Goal: Task Accomplishment & Management: Manage account settings

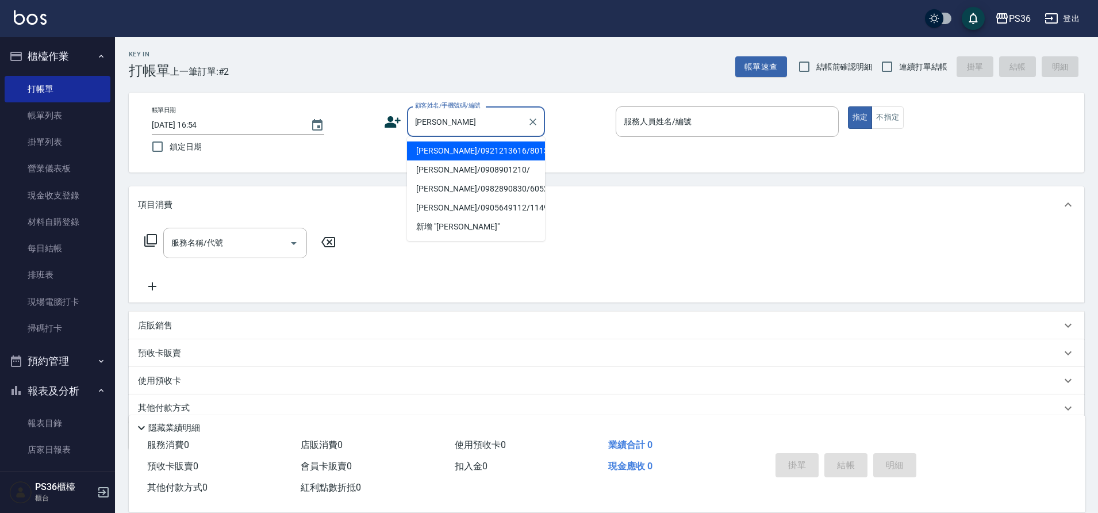
click at [445, 145] on li "[PERSON_NAME]/0921213616/8013" at bounding box center [476, 150] width 138 height 19
type input "[PERSON_NAME]/0921213616/8013"
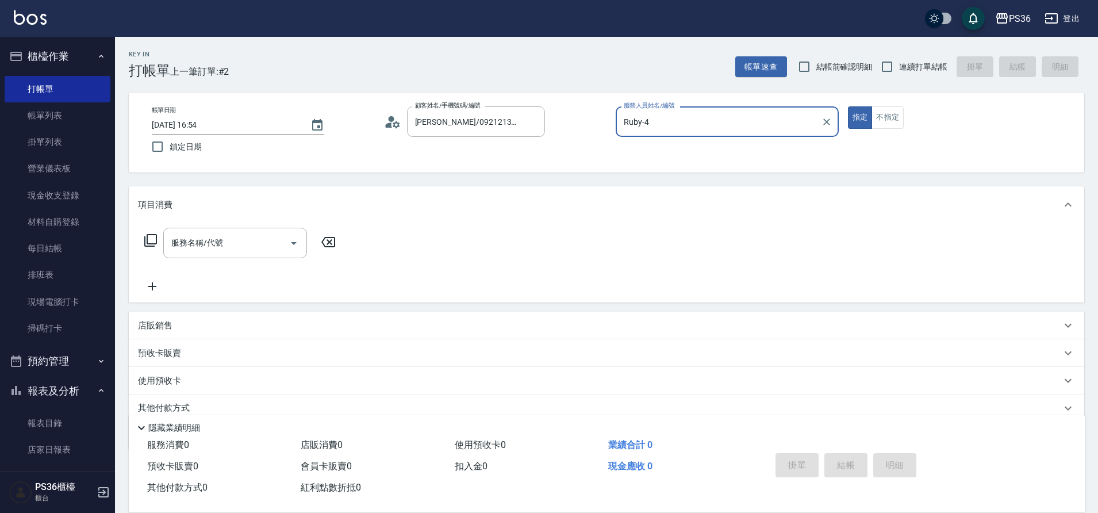
type input "Ruby-4"
click at [256, 245] on input "服務名稱/代號" at bounding box center [226, 243] width 116 height 20
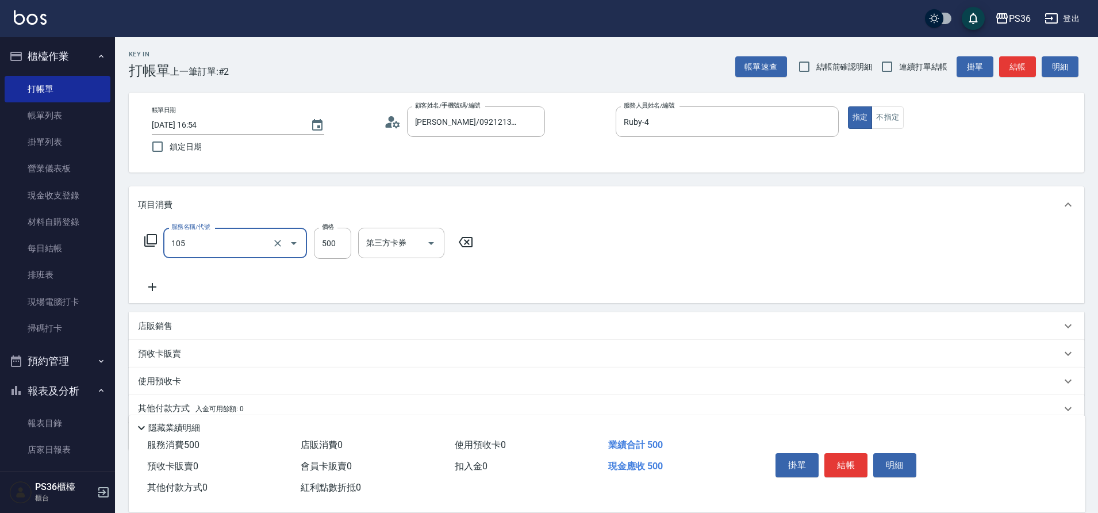
type input "A級單剪(105)"
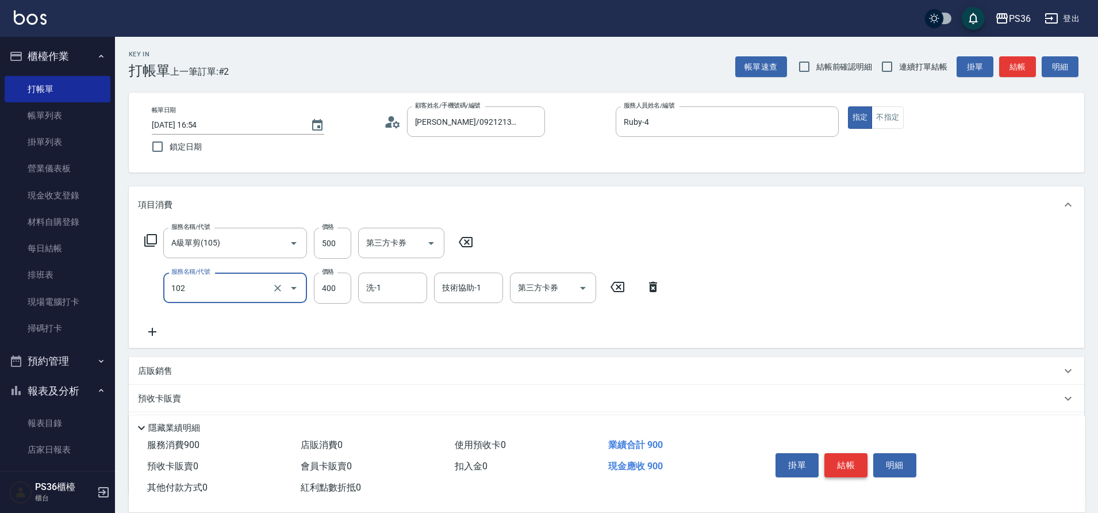
type input "精油洗髮(102)"
click at [848, 456] on button "結帳" at bounding box center [845, 465] width 43 height 24
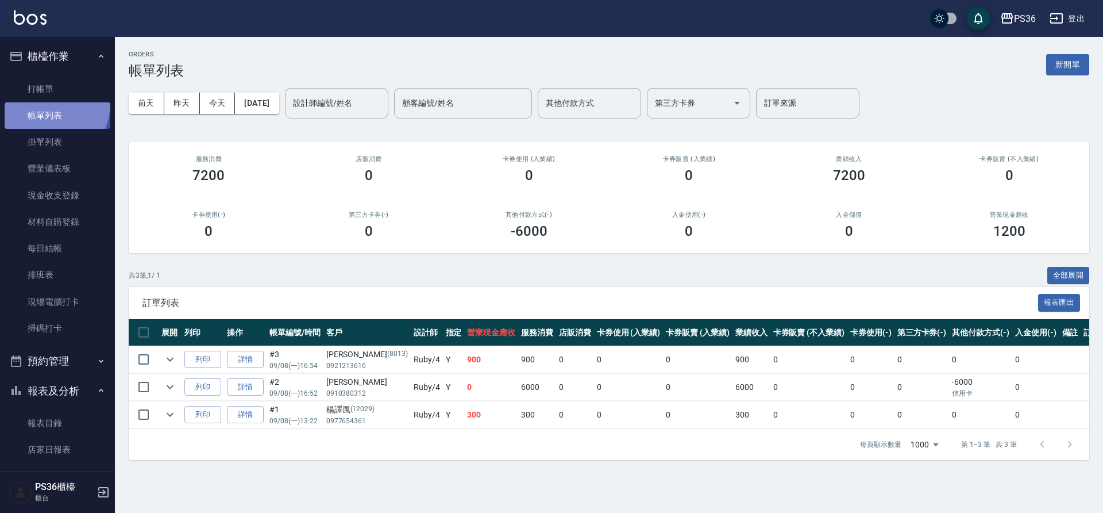
click at [43, 103] on link "帳單列表" at bounding box center [58, 115] width 106 height 26
click at [50, 97] on link "打帳單" at bounding box center [58, 89] width 106 height 26
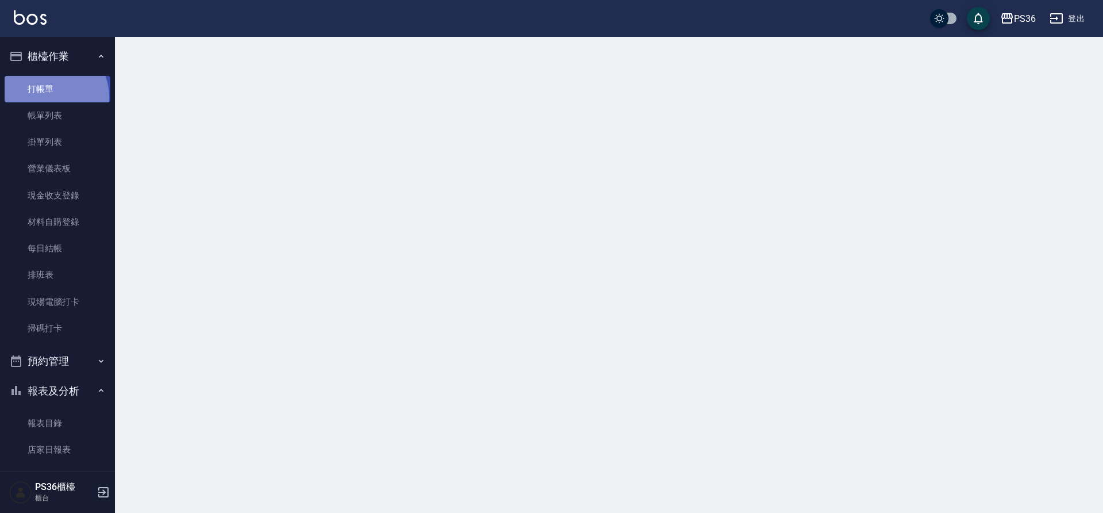
click at [50, 97] on link "打帳單" at bounding box center [58, 89] width 106 height 26
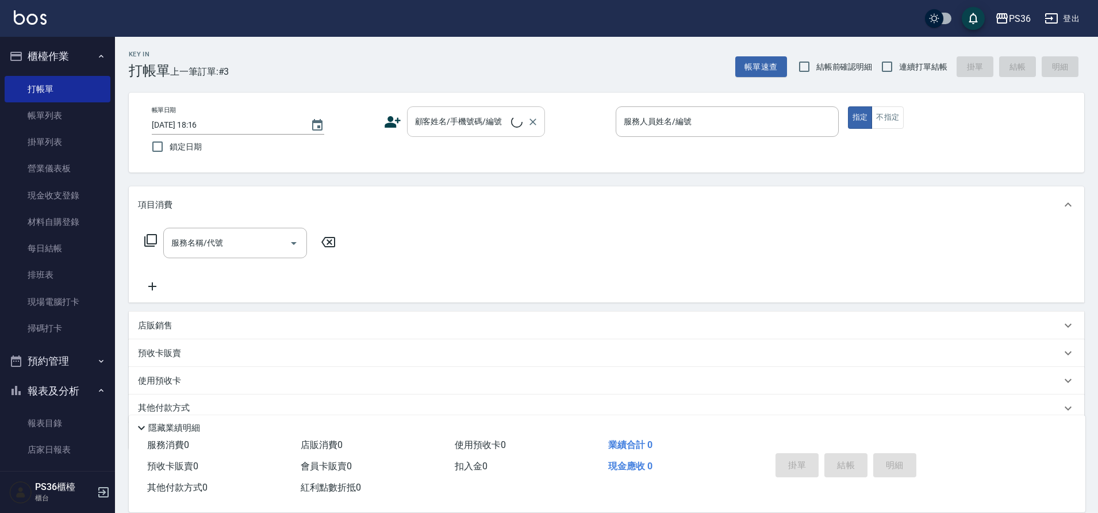
click at [511, 120] on icon at bounding box center [516, 121] width 14 height 14
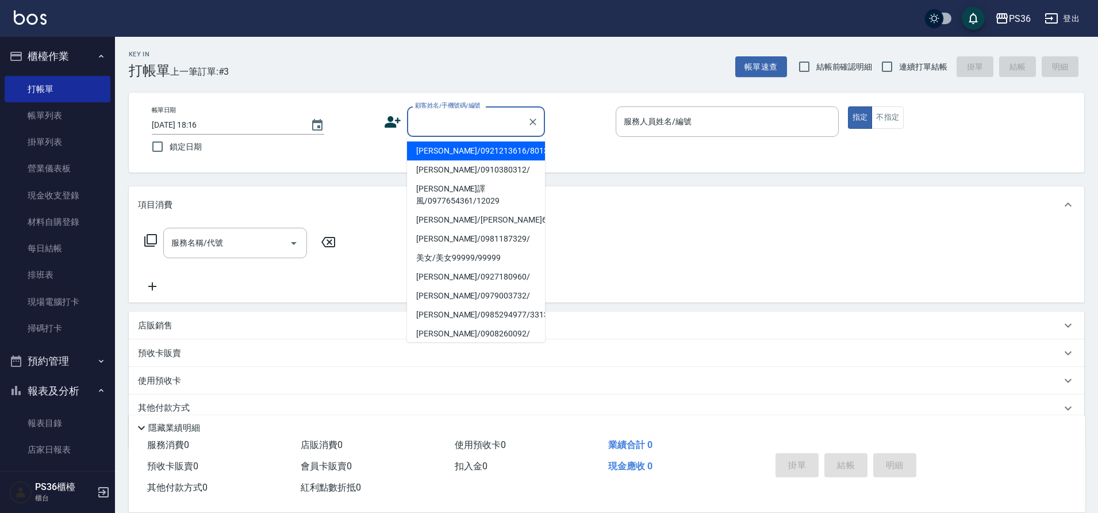
click at [511, 120] on input "顧客姓名/手機號碼/編號" at bounding box center [467, 121] width 110 height 20
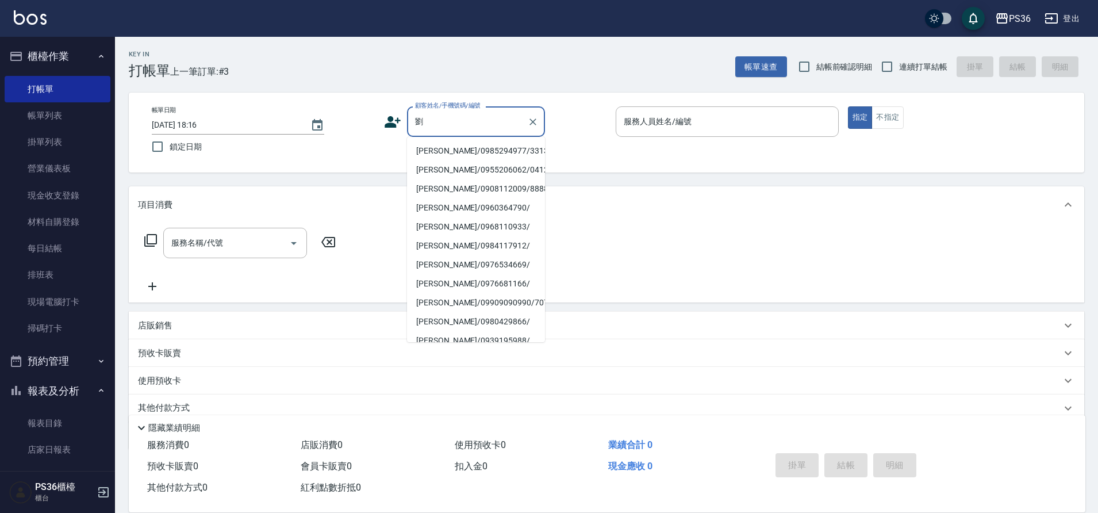
click at [451, 151] on li "[PERSON_NAME]/0985294977/331350" at bounding box center [476, 150] width 138 height 19
type input "[PERSON_NAME]/0985294977/331350"
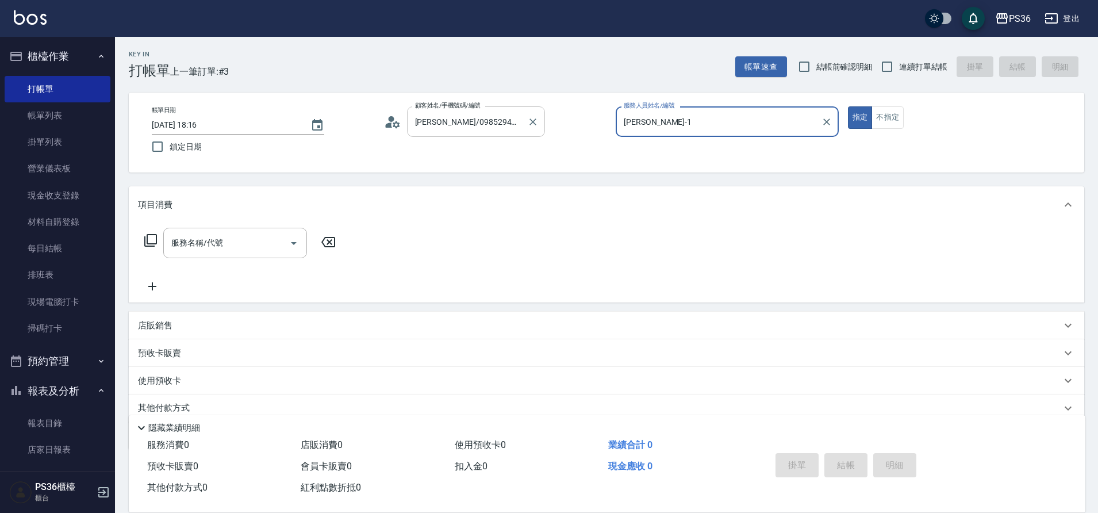
type input "[PERSON_NAME]-1"
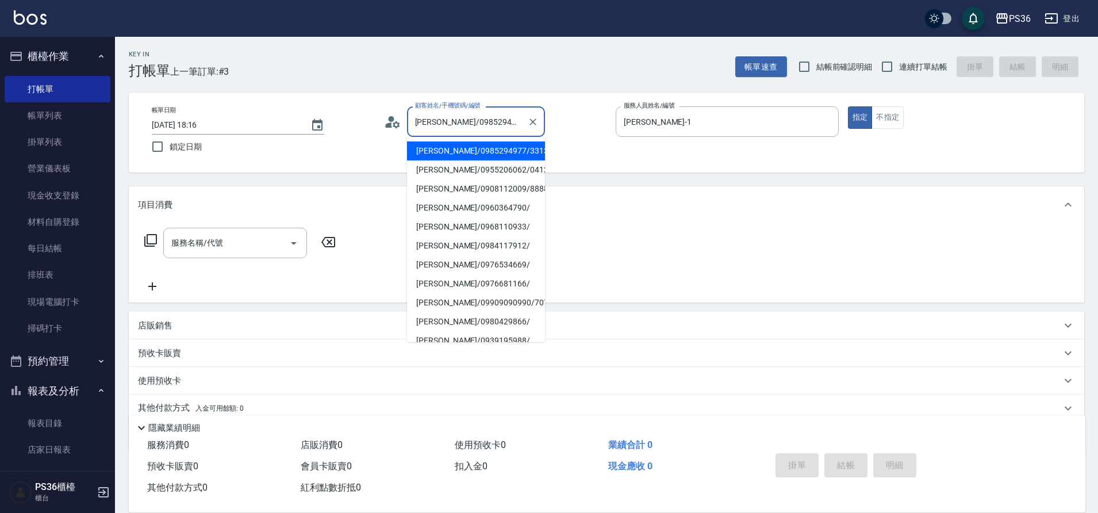
click at [460, 124] on input "[PERSON_NAME]/0985294977/331350" at bounding box center [467, 121] width 110 height 20
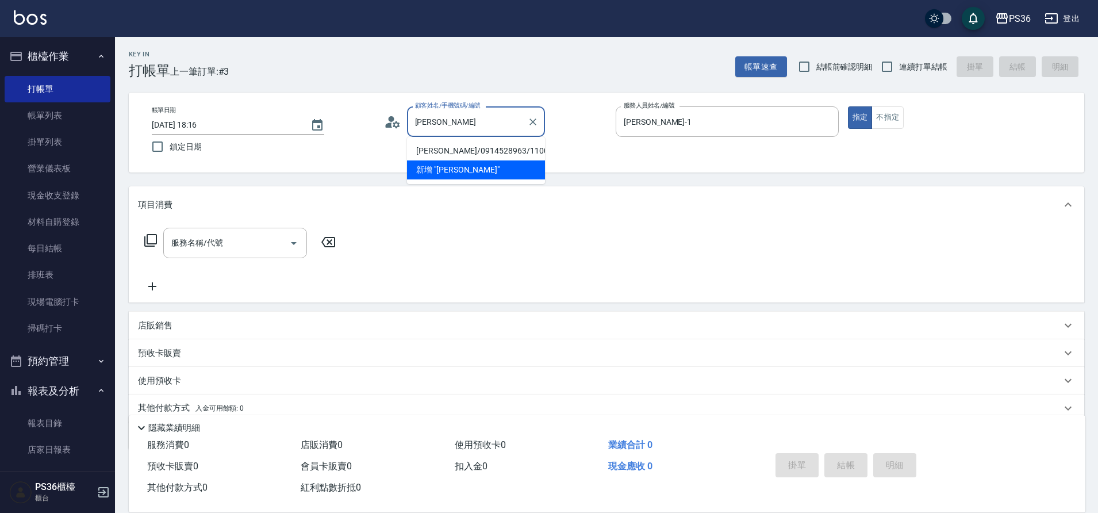
click at [457, 148] on li "[PERSON_NAME]/0914528963/11007" at bounding box center [476, 150] width 138 height 19
type input "[PERSON_NAME]/0914528963/11007"
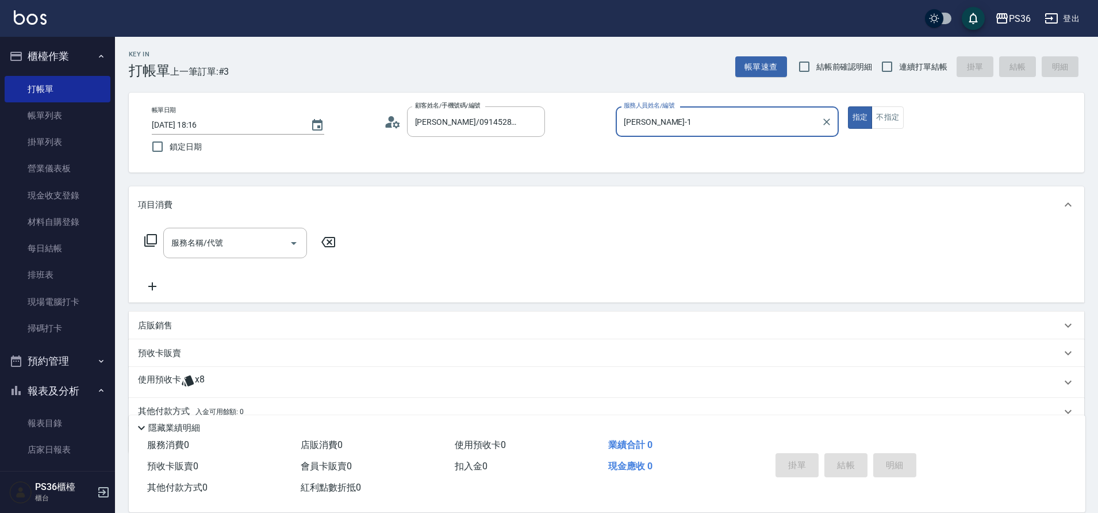
click at [153, 234] on icon at bounding box center [150, 240] width 13 height 13
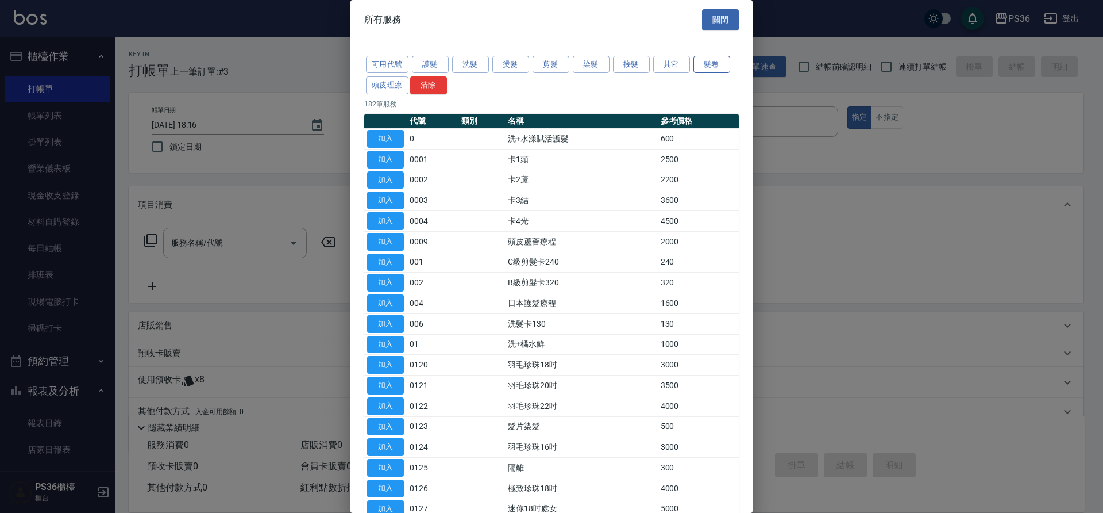
click at [713, 67] on button "髮卷" at bounding box center [712, 65] width 37 height 18
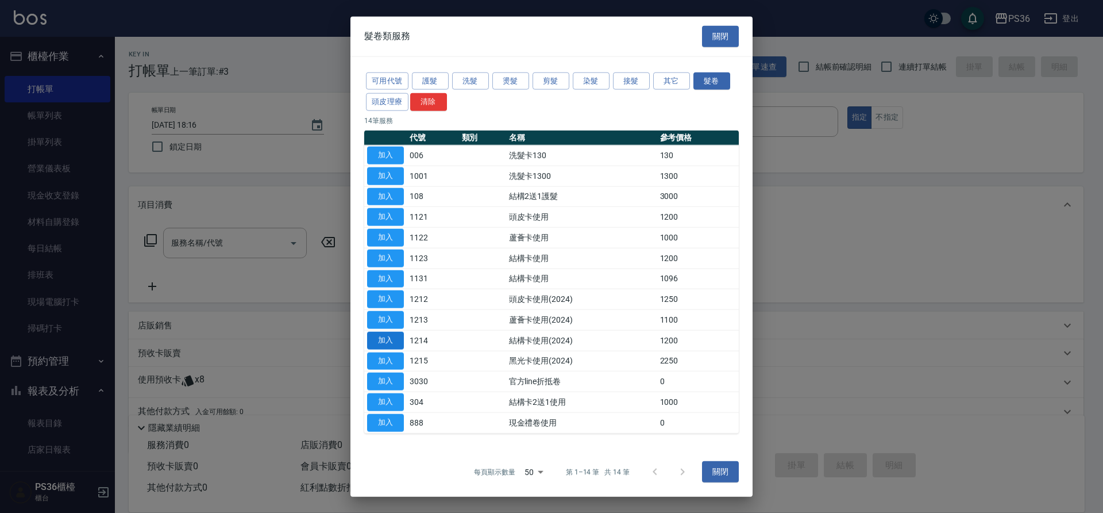
click at [391, 337] on button "加入" at bounding box center [385, 340] width 37 height 18
type input "結構卡使用(2024)(1214)"
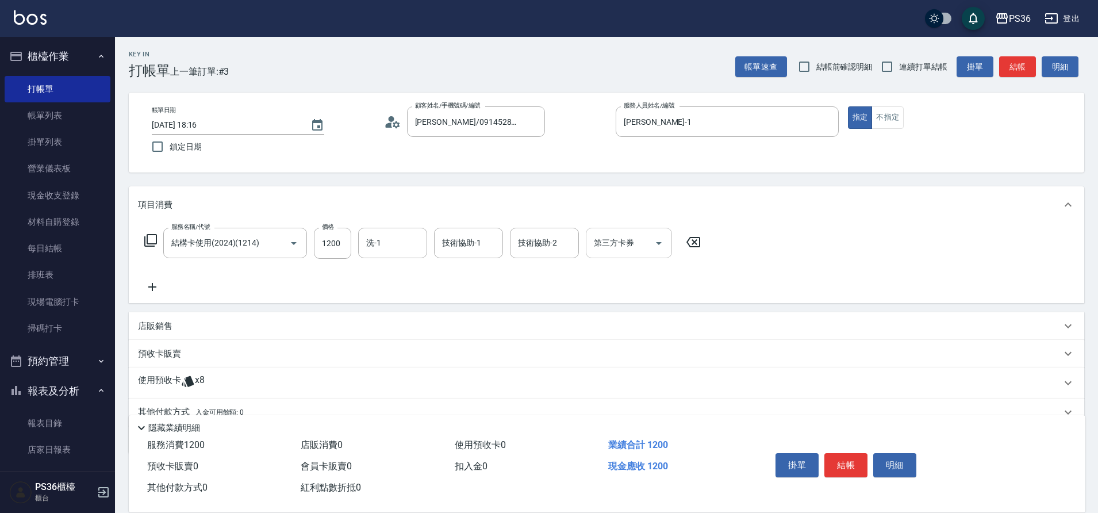
click at [589, 238] on div "第三方卡券" at bounding box center [629, 243] width 86 height 30
click at [618, 294] on span "舊有卡券" at bounding box center [629, 291] width 86 height 19
type input "舊有卡券"
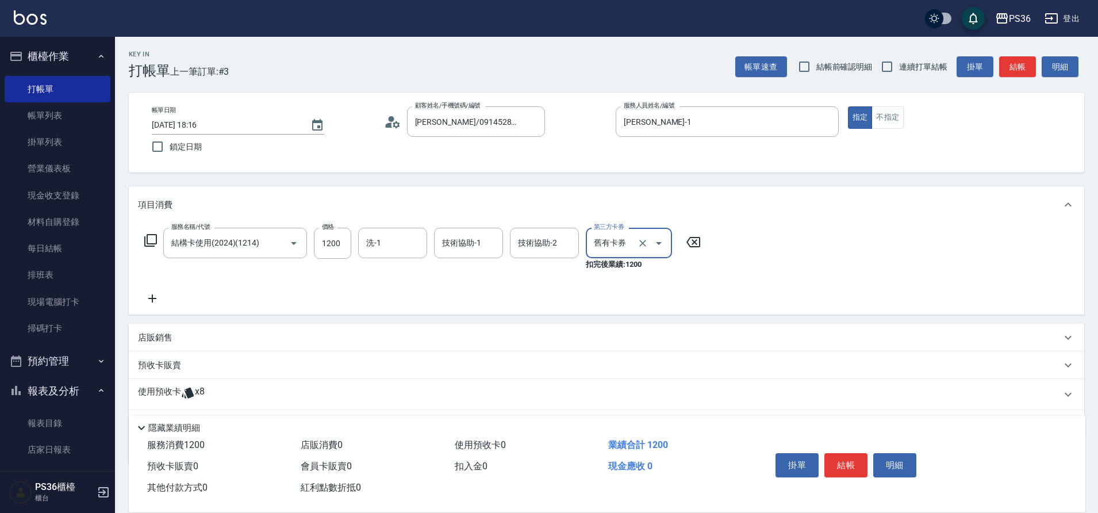
click at [150, 238] on icon at bounding box center [151, 240] width 14 height 14
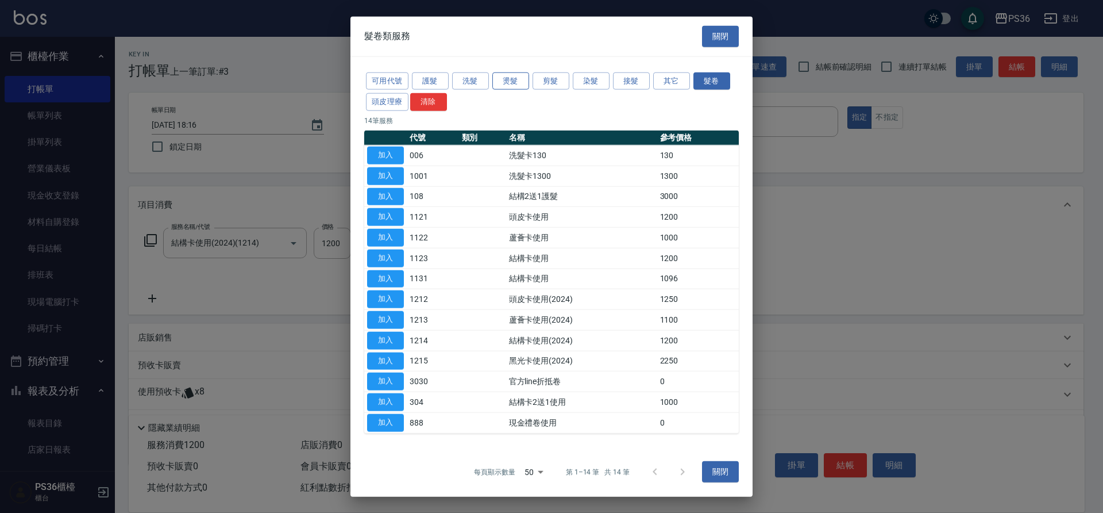
click at [511, 78] on button "燙髮" at bounding box center [510, 81] width 37 height 18
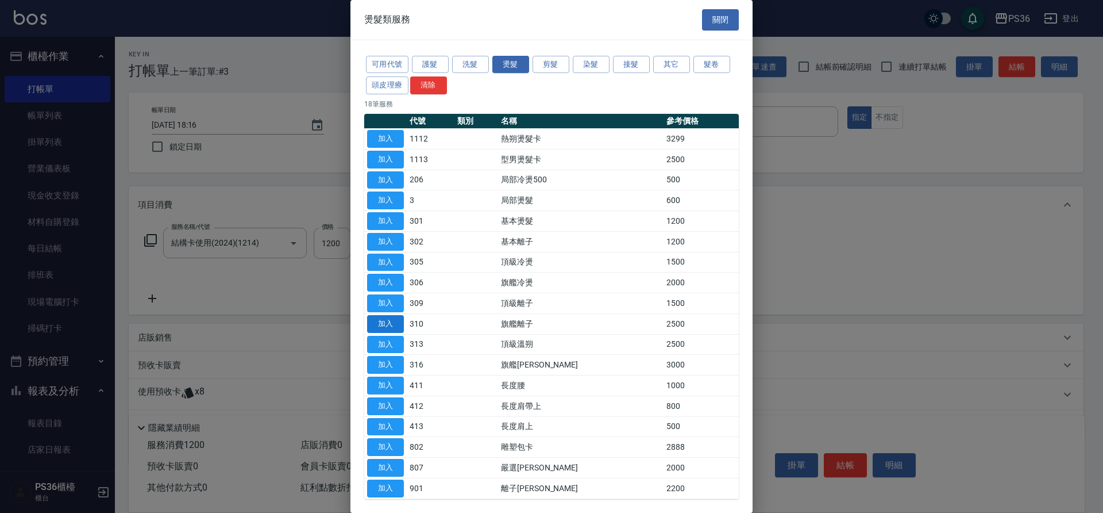
click at [376, 320] on button "加入" at bounding box center [385, 324] width 37 height 18
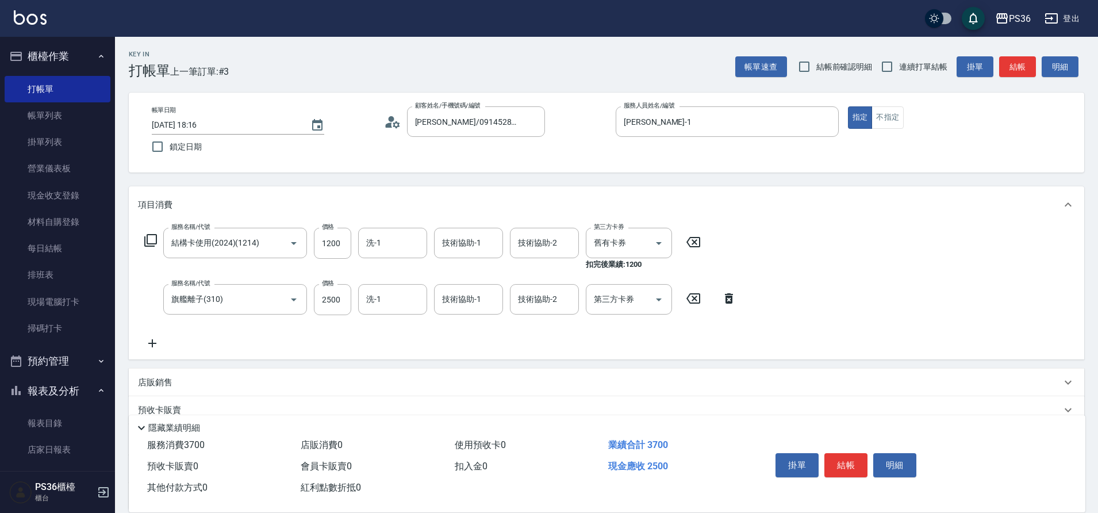
click at [726, 297] on icon at bounding box center [729, 298] width 8 height 10
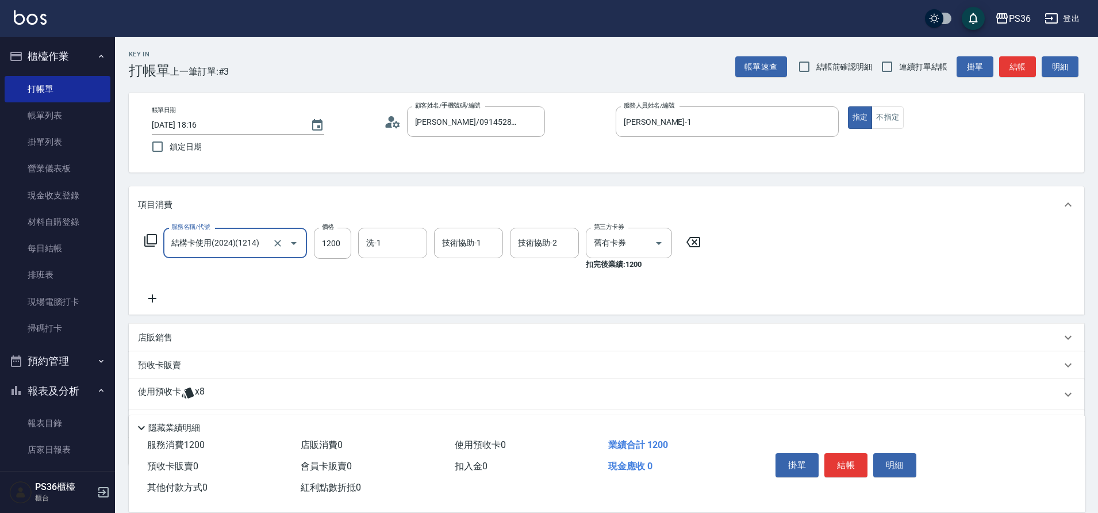
click at [154, 230] on div "服務名稱/代號 結構卡使用(2024)(1214) 服務名稱/代號 價格 1200 價格 洗-1 洗-1 技術協助-1 技術協助-1 技術協助-2 技術協助-…" at bounding box center [422, 249] width 569 height 43
click at [153, 238] on icon at bounding box center [151, 240] width 14 height 14
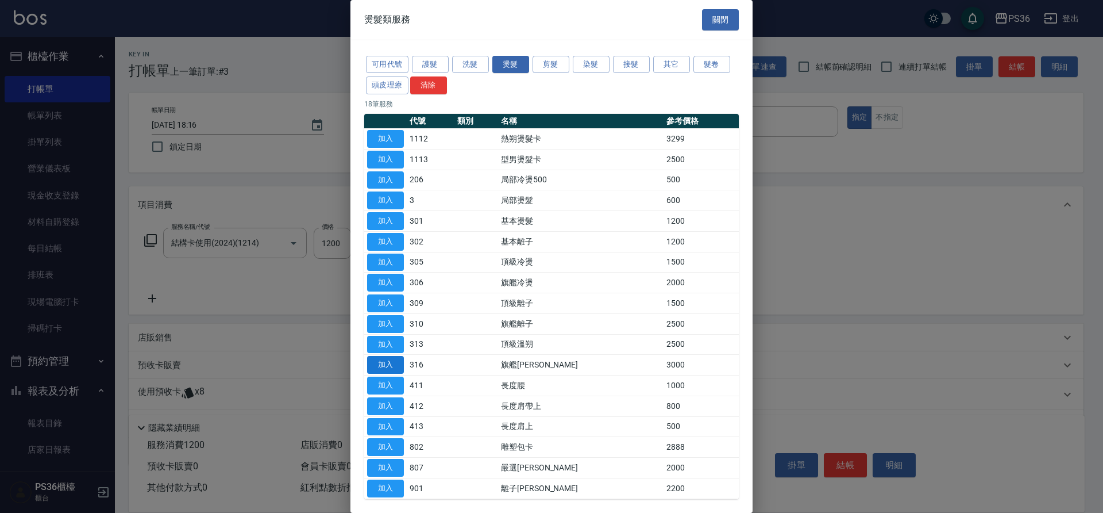
click at [378, 371] on button "加入" at bounding box center [385, 365] width 37 height 18
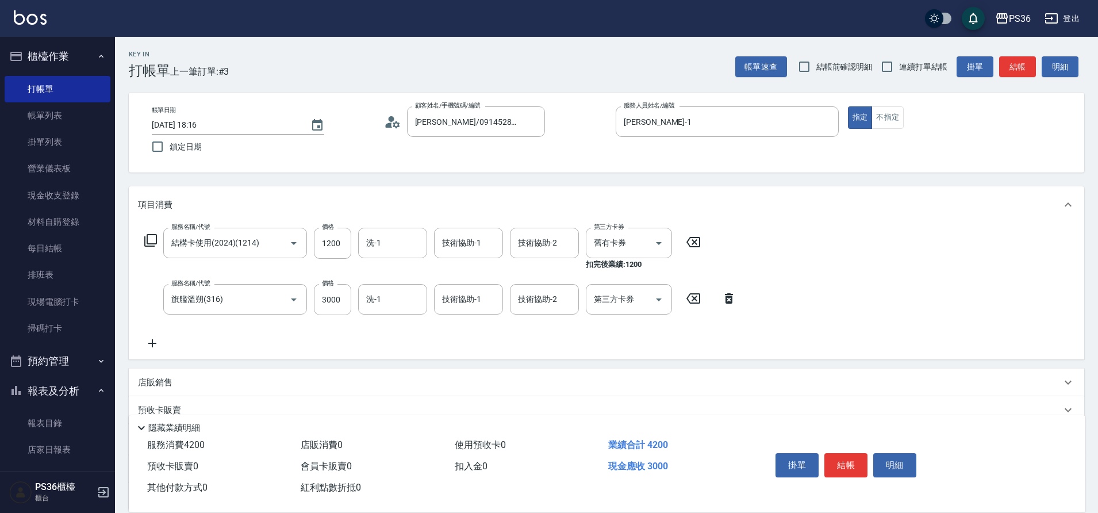
click at [352, 300] on div "服務名稱/代號 旗艦溫朔(316) 服務名稱/代號 價格 3000 價格 洗-1 洗-1 技術協助-1 技術協助-1 技術協助-2 技術協助-2 第三方卡券 …" at bounding box center [440, 299] width 605 height 31
click at [334, 301] on input "3000" at bounding box center [332, 299] width 37 height 31
click at [333, 301] on input "3000" at bounding box center [332, 299] width 37 height 31
type input "2500"
click at [144, 235] on icon at bounding box center [151, 240] width 14 height 14
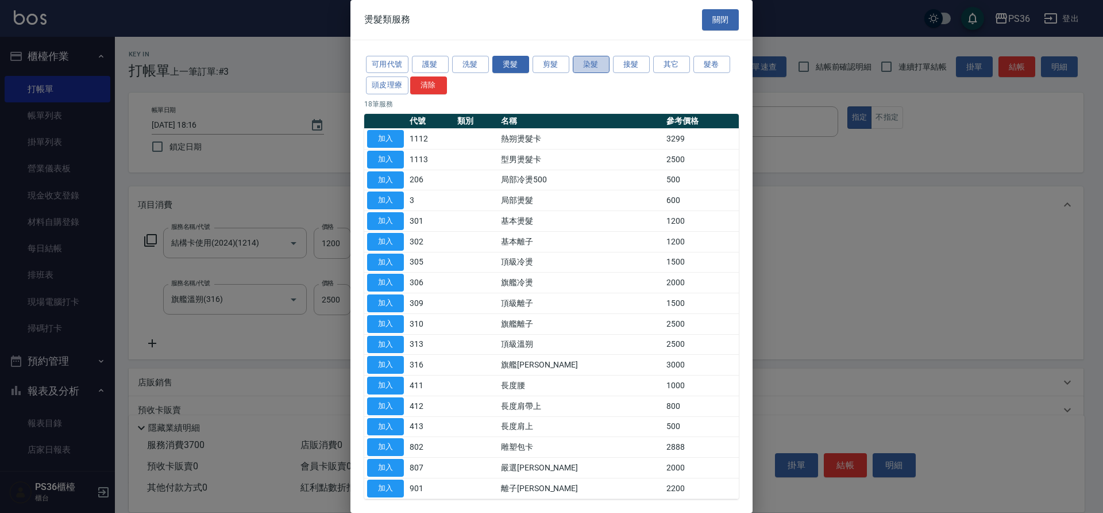
click at [585, 67] on button "染髮" at bounding box center [591, 65] width 37 height 18
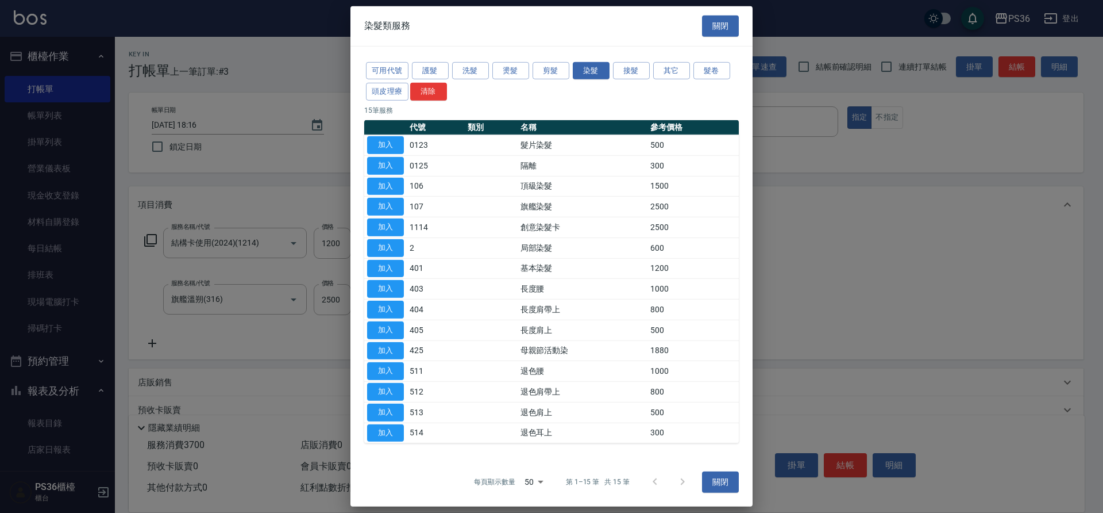
click at [384, 258] on td "加入" at bounding box center [385, 268] width 43 height 21
click at [386, 264] on button "加入" at bounding box center [385, 268] width 37 height 18
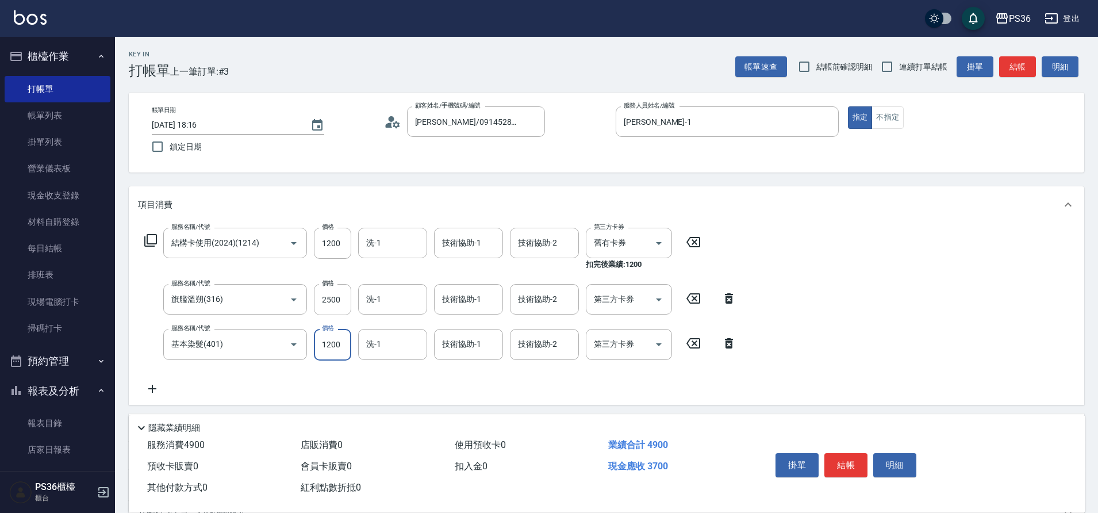
click at [340, 339] on input "1200" at bounding box center [332, 344] width 37 height 31
click at [340, 338] on input "1200" at bounding box center [332, 344] width 37 height 31
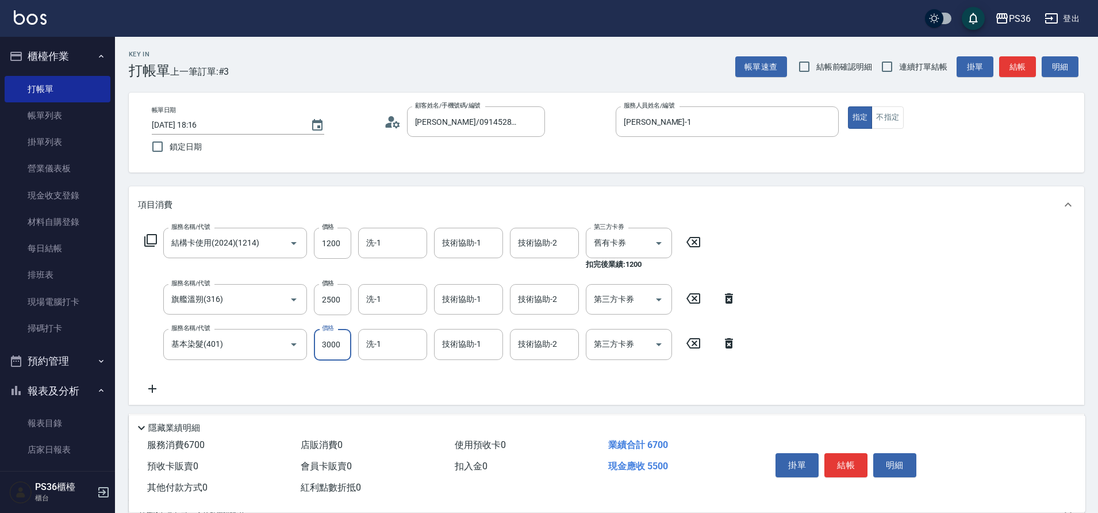
type input "3000"
click at [150, 389] on icon at bounding box center [152, 389] width 29 height 14
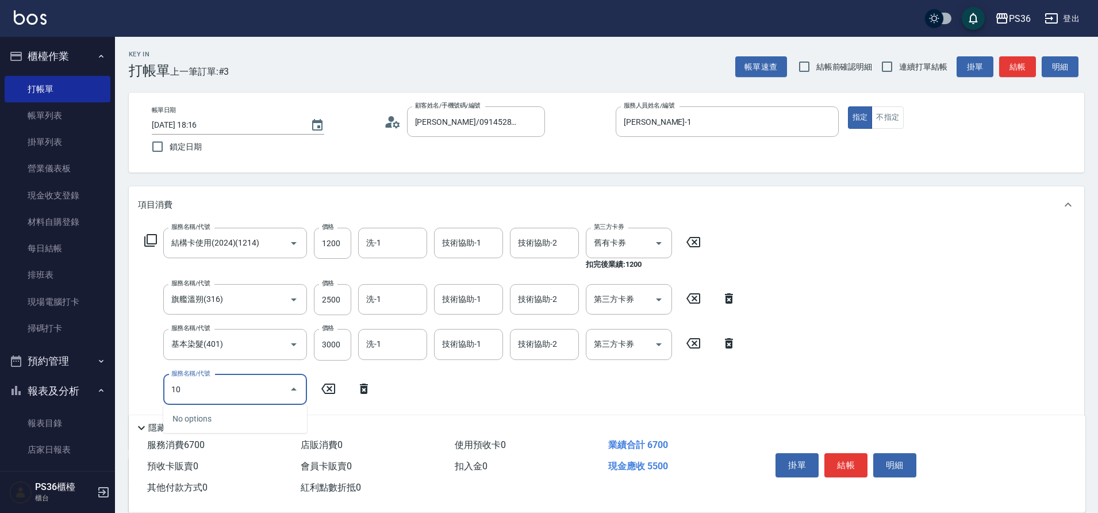
type input "1"
type input "基本染髮(401)"
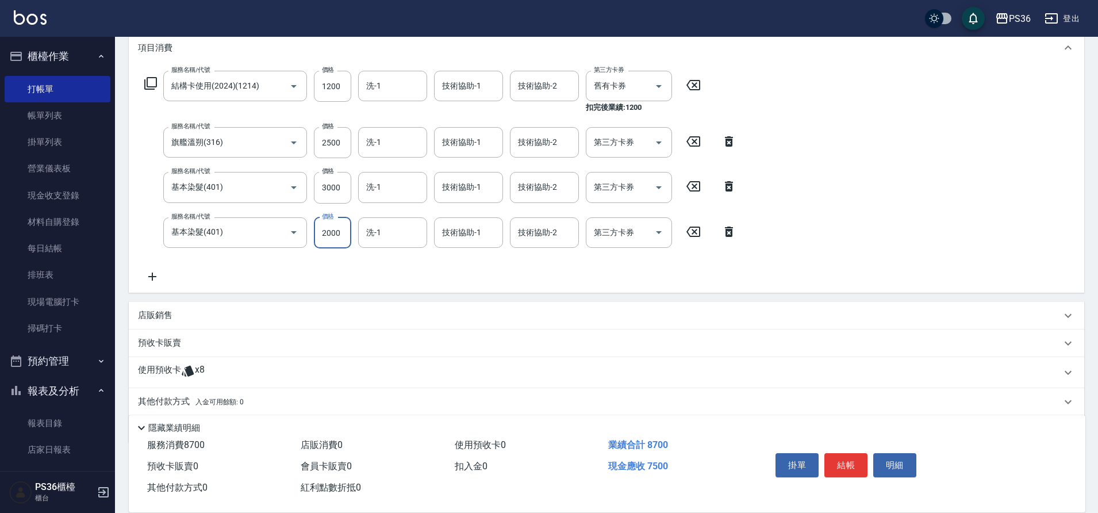
scroll to position [198, 0]
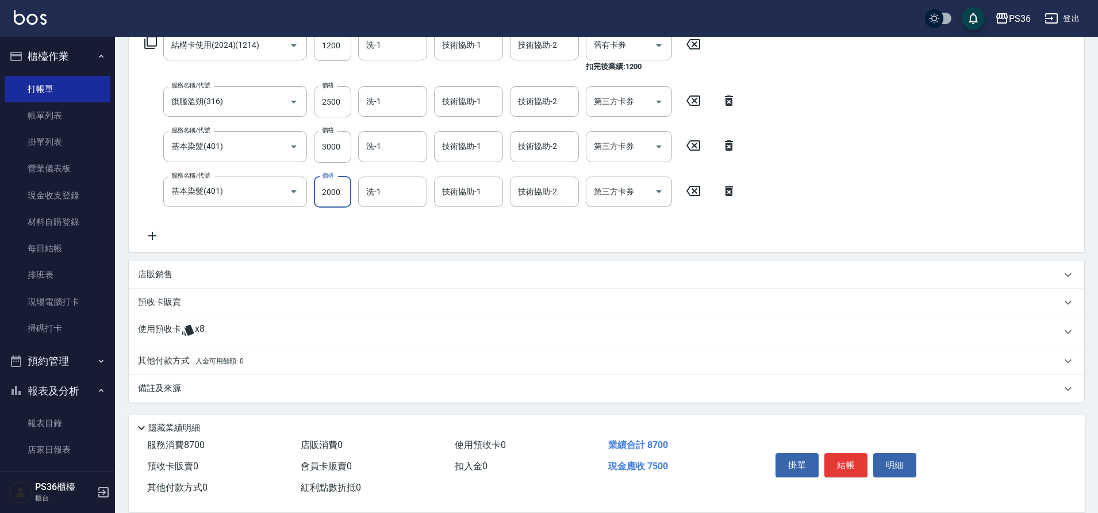
type input "2000"
click at [163, 367] on p "其他付款方式 入金可用餘額: 0" at bounding box center [191, 361] width 106 height 13
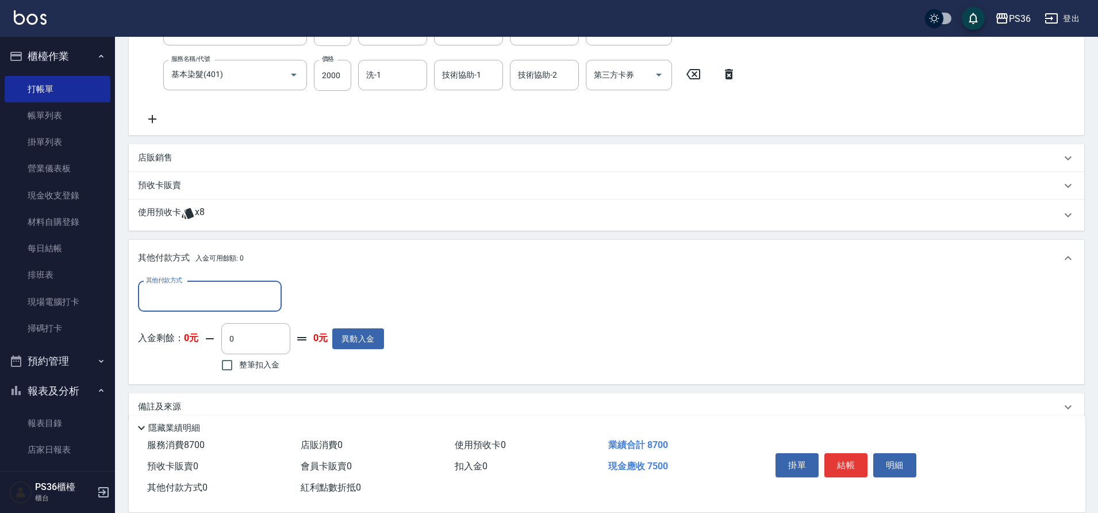
scroll to position [333, 0]
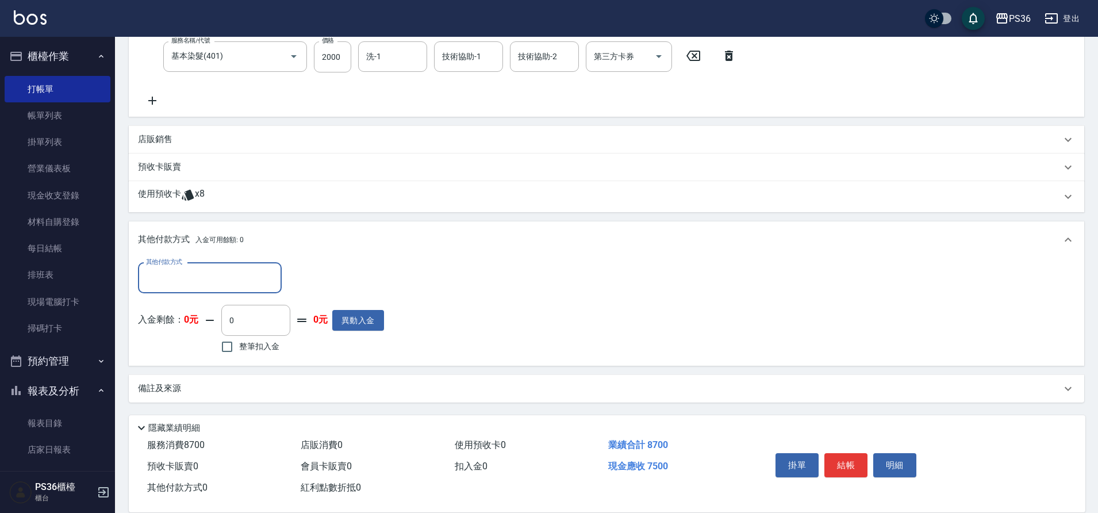
click at [196, 286] on input "其他付款方式" at bounding box center [209, 278] width 133 height 20
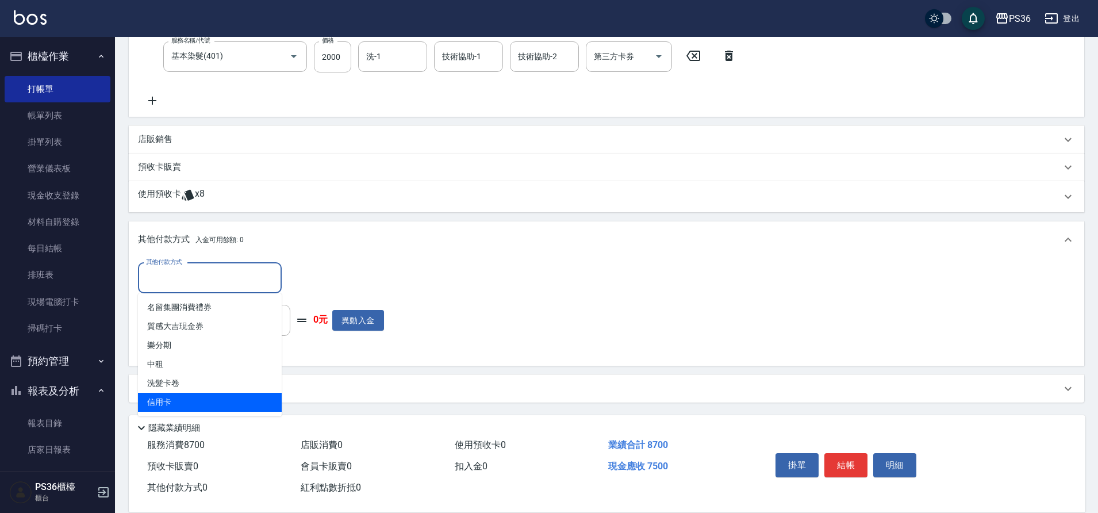
click at [199, 397] on span "信用卡" at bounding box center [210, 401] width 144 height 19
type input "信用卡"
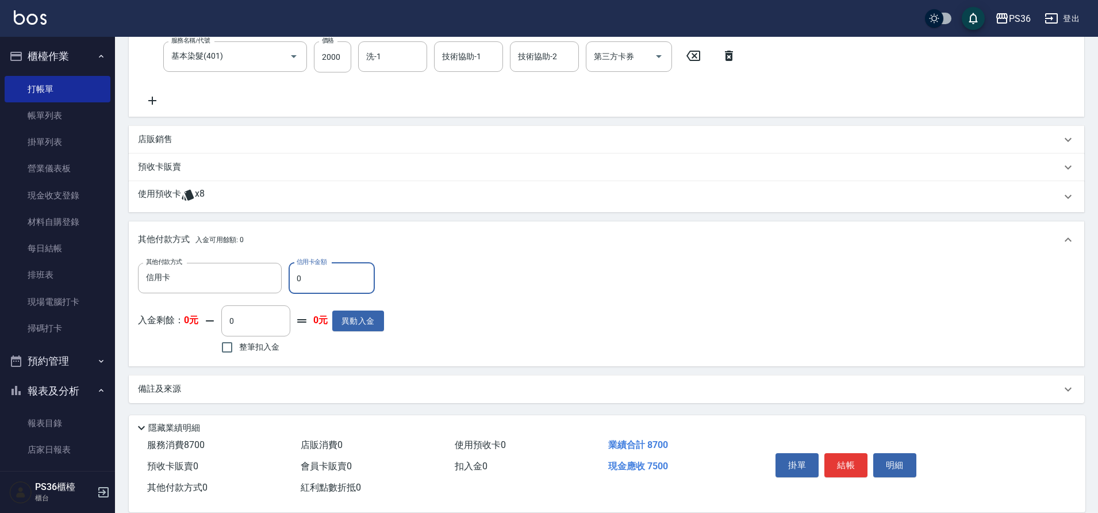
click at [324, 282] on input "0" at bounding box center [331, 278] width 86 height 31
type input "7500"
click at [857, 467] on button "結帳" at bounding box center [845, 465] width 43 height 24
click at [857, 467] on div "掛單 結帳 明細" at bounding box center [846, 466] width 150 height 36
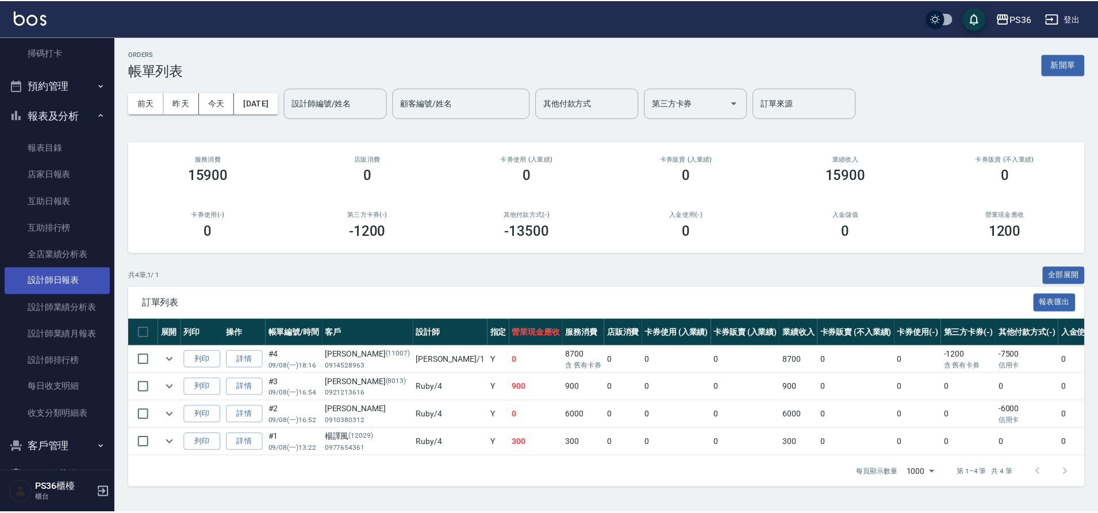
scroll to position [287, 0]
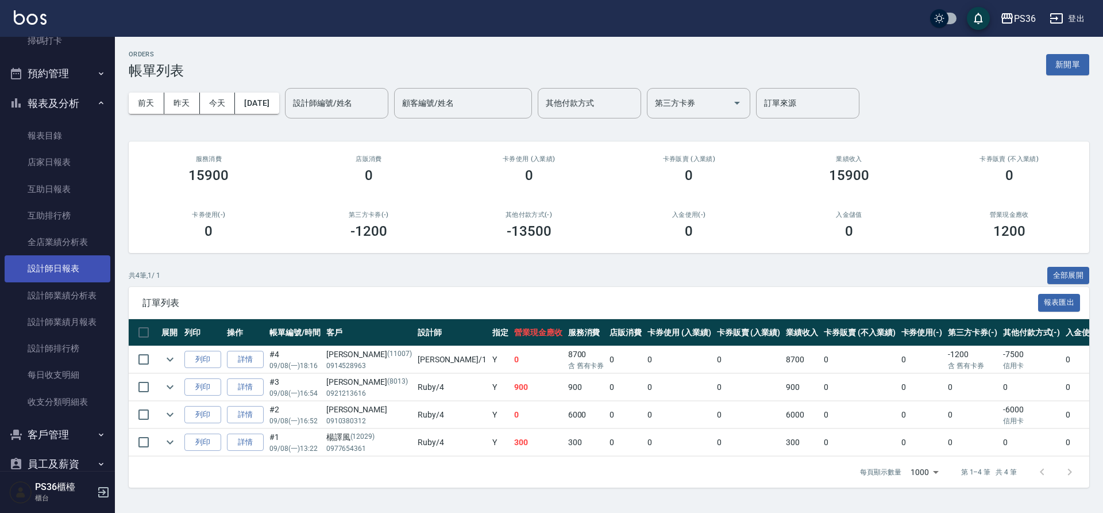
click at [71, 260] on link "設計師日報表" at bounding box center [58, 268] width 106 height 26
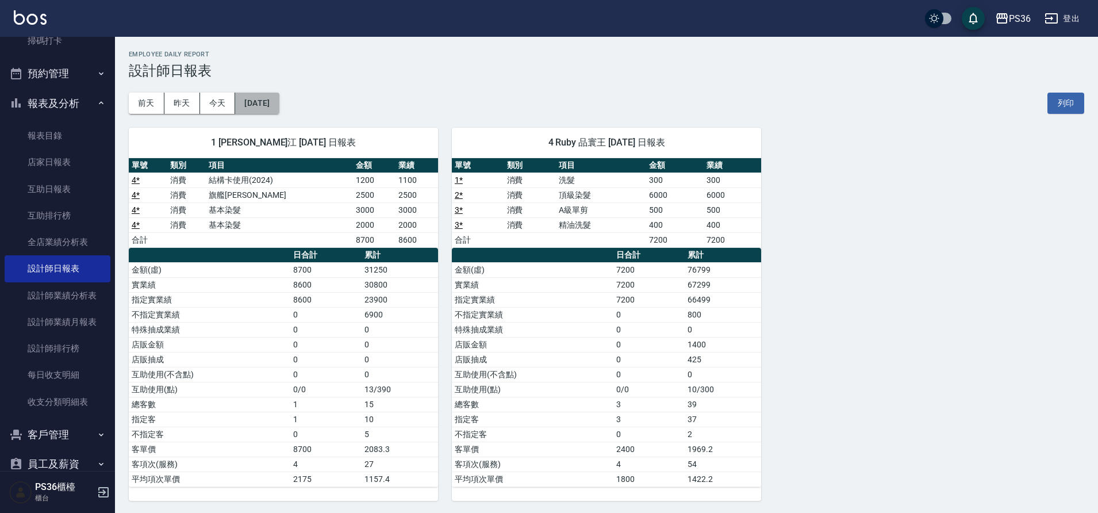
click at [252, 107] on button "[DATE]" at bounding box center [257, 103] width 44 height 21
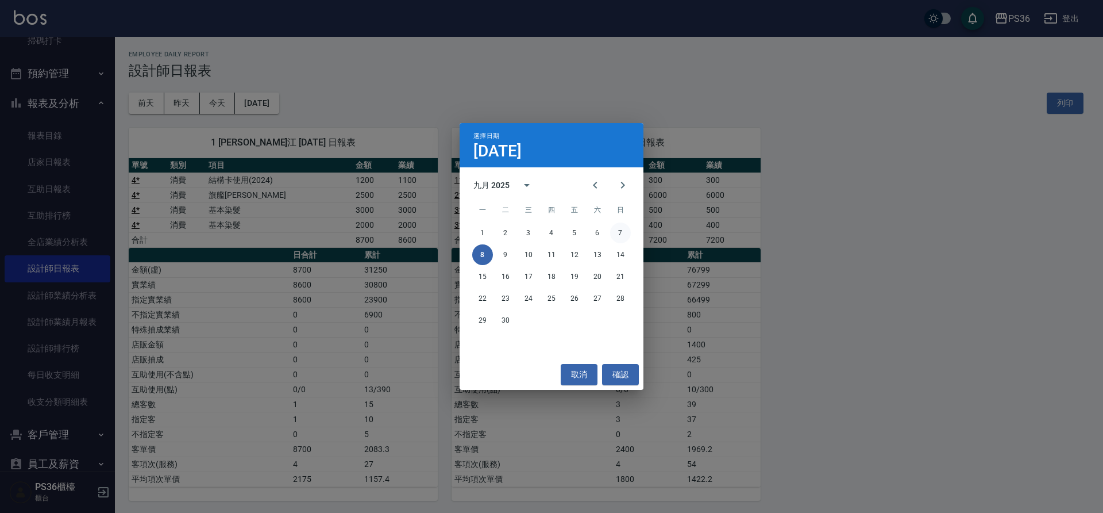
click at [625, 234] on button "7" at bounding box center [620, 232] width 21 height 21
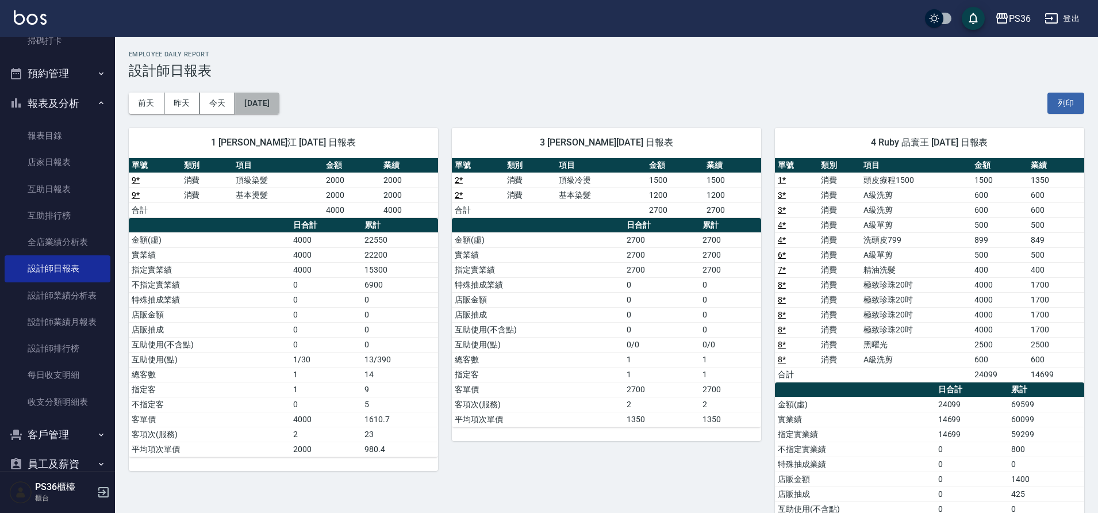
click at [236, 102] on button "[DATE]" at bounding box center [257, 103] width 44 height 21
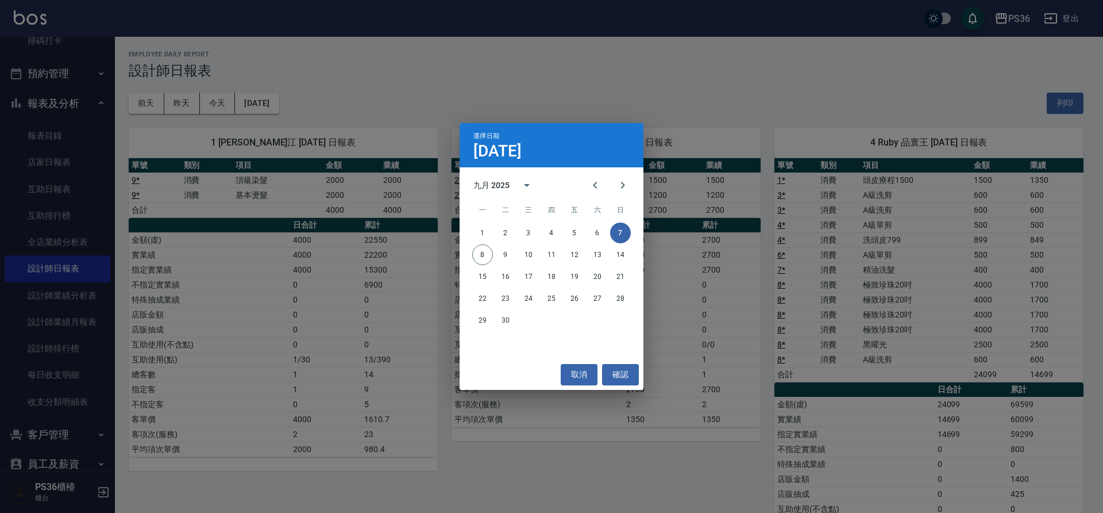
click at [231, 103] on div "選擇日期 [DATE] 九月 2025 一 二 三 四 五 六 日 1 2 3 4 5 6 7 8 9 10 11 12 13 14 15 16 17 18 …" at bounding box center [551, 256] width 1103 height 513
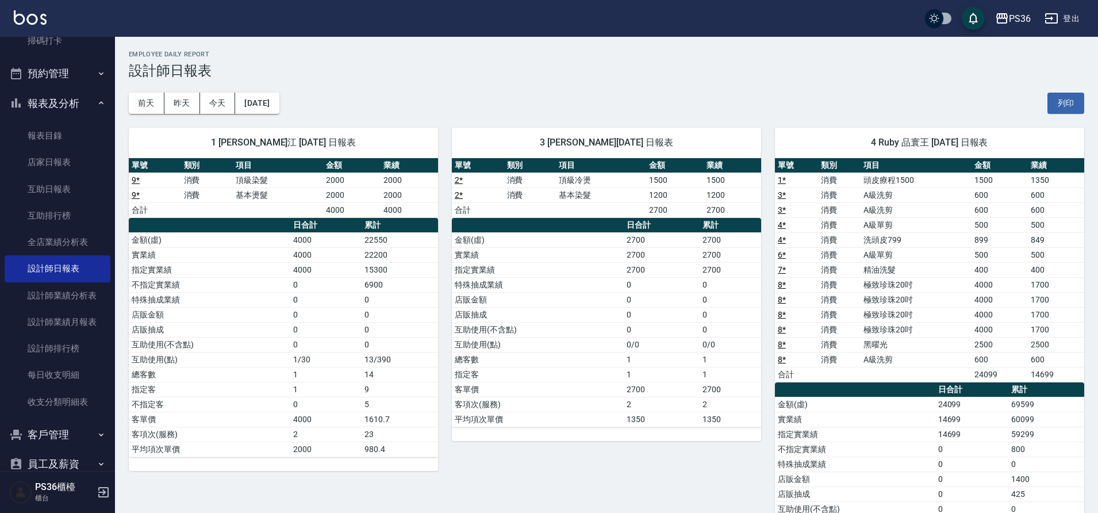
click at [231, 103] on button "今天" at bounding box center [218, 103] width 36 height 21
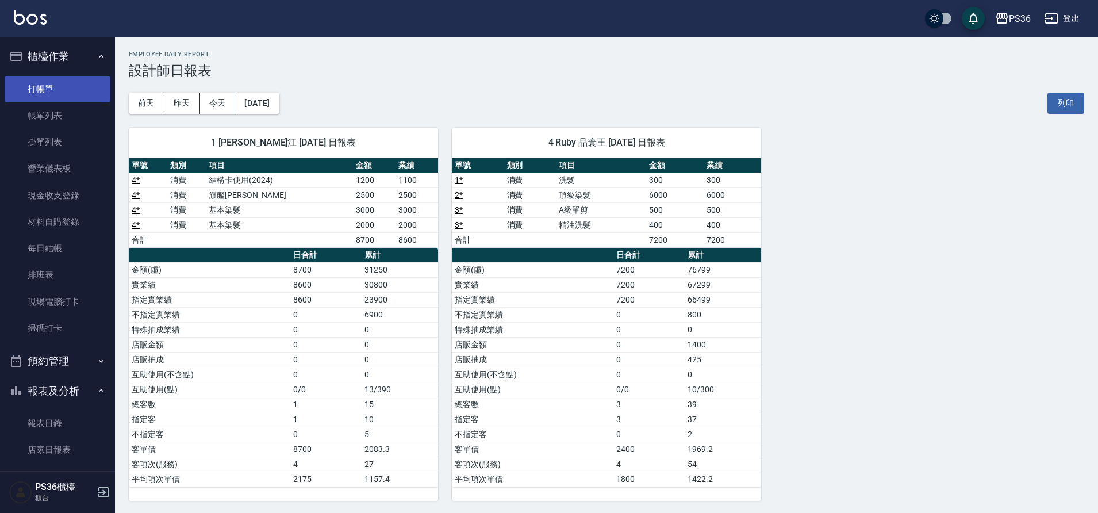
click at [48, 88] on link "打帳單" at bounding box center [58, 89] width 106 height 26
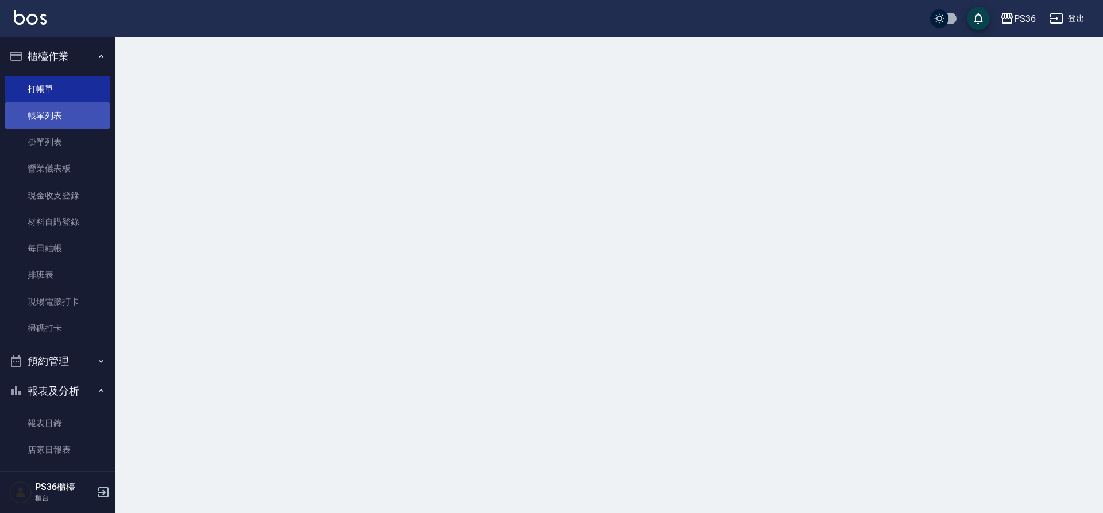
click at [49, 105] on link "帳單列表" at bounding box center [58, 115] width 106 height 26
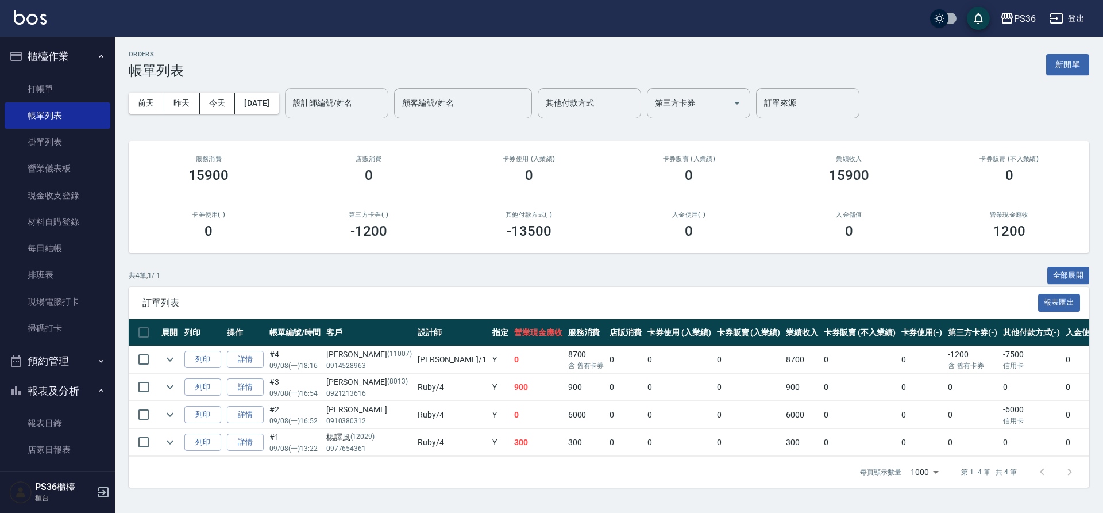
click at [367, 117] on div "設計師編號/姓名" at bounding box center [336, 103] width 103 height 30
type input "[PERSON_NAME]-1"
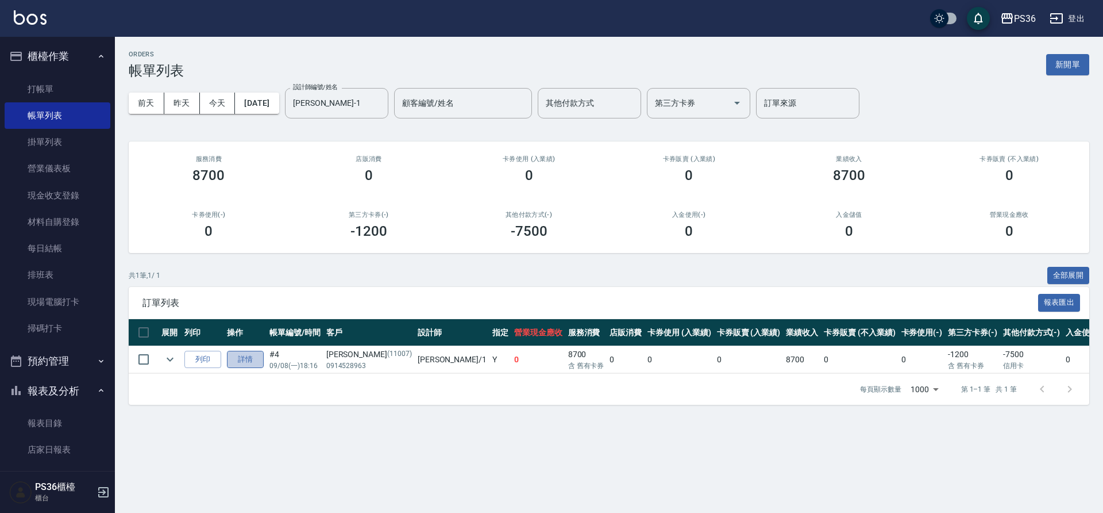
click at [238, 356] on link "詳情" at bounding box center [245, 360] width 37 height 18
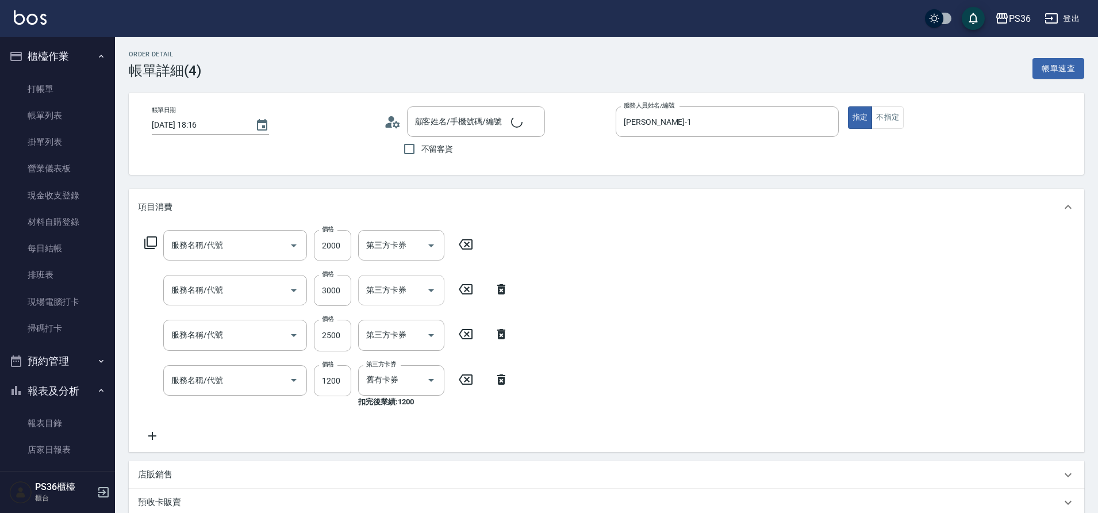
type input "[DATE] 18:16"
type input "[PERSON_NAME]-1"
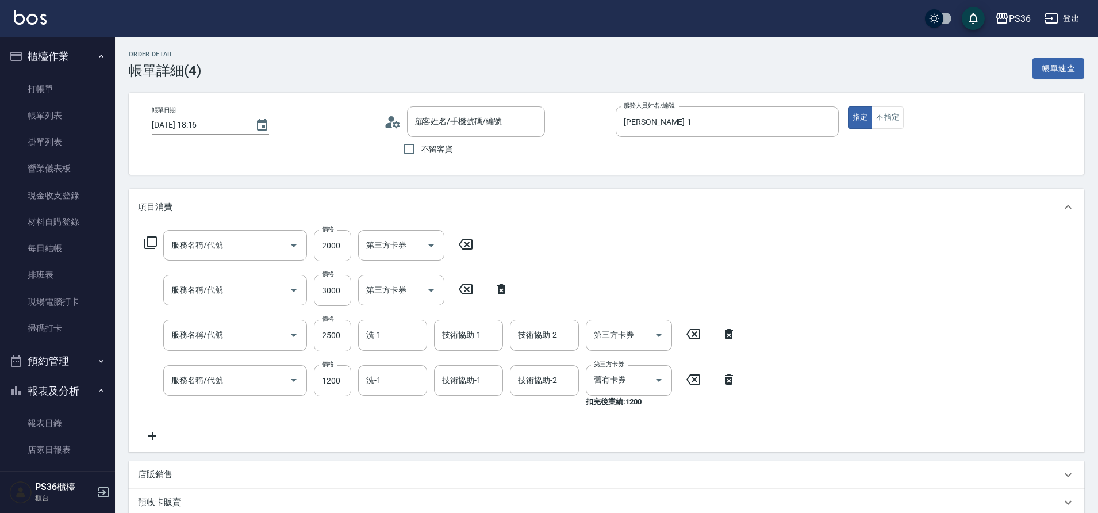
type input "基本染髮(401)"
type input "旗艦溫朔(316)"
type input "結構卡使用(2024)(1214)"
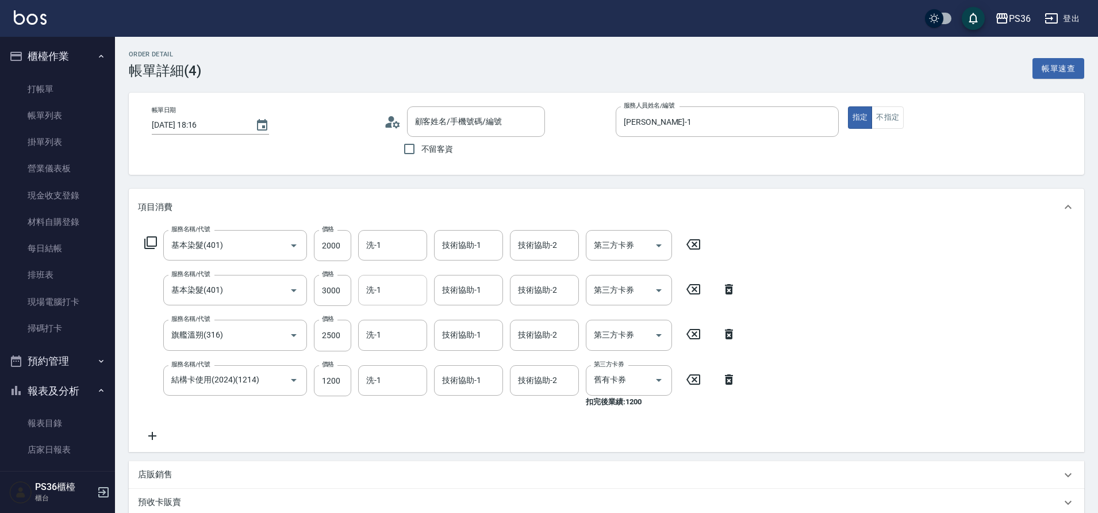
type input "[PERSON_NAME]/0914528963/11007"
click at [409, 288] on input "洗-1" at bounding box center [392, 290] width 59 height 20
type input "[PERSON_NAME]-22"
click at [380, 377] on div "洗-1 洗-1" at bounding box center [392, 380] width 69 height 30
type input "2"
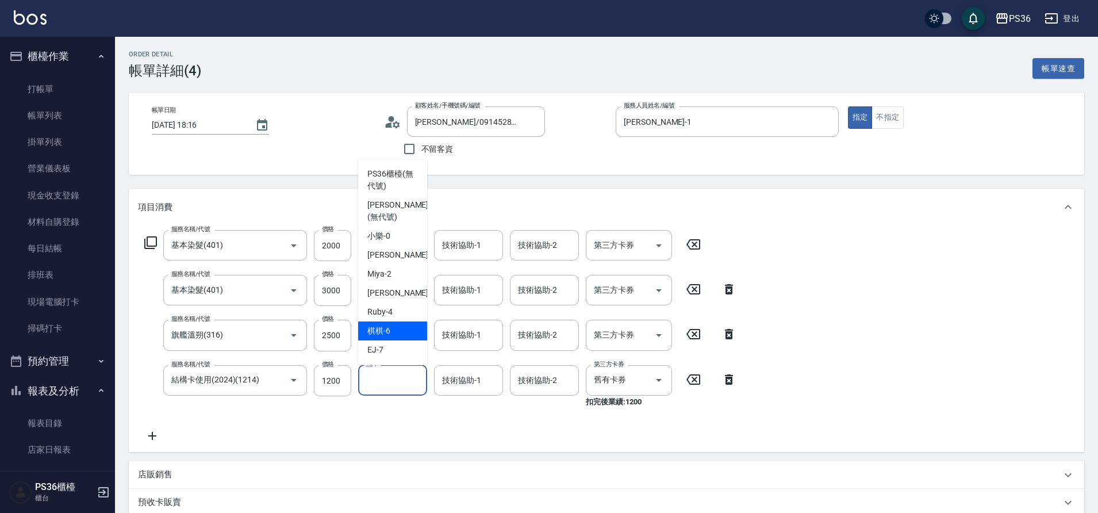
click at [374, 338] on div "棋棋 -6" at bounding box center [392, 330] width 69 height 19
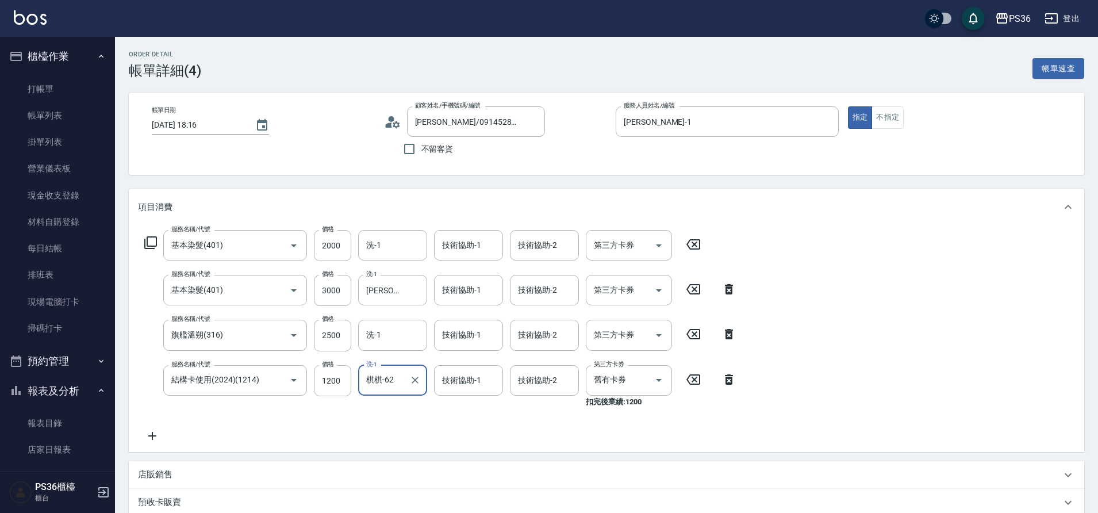
type input "棋棋-622"
click at [419, 376] on icon "Clear" at bounding box center [414, 379] width 11 height 11
click at [407, 431] on div "服務名稱/代號 基本染髮(401) 服務名稱/代號 價格 2000 價格 洗-1 洗-1 技術協助-1 技術協助-1 技術協助-2 技術協助-2 第三方卡券 …" at bounding box center [440, 336] width 605 height 213
click at [383, 335] on input "洗-1" at bounding box center [392, 335] width 59 height 20
type input "[PERSON_NAME]-22"
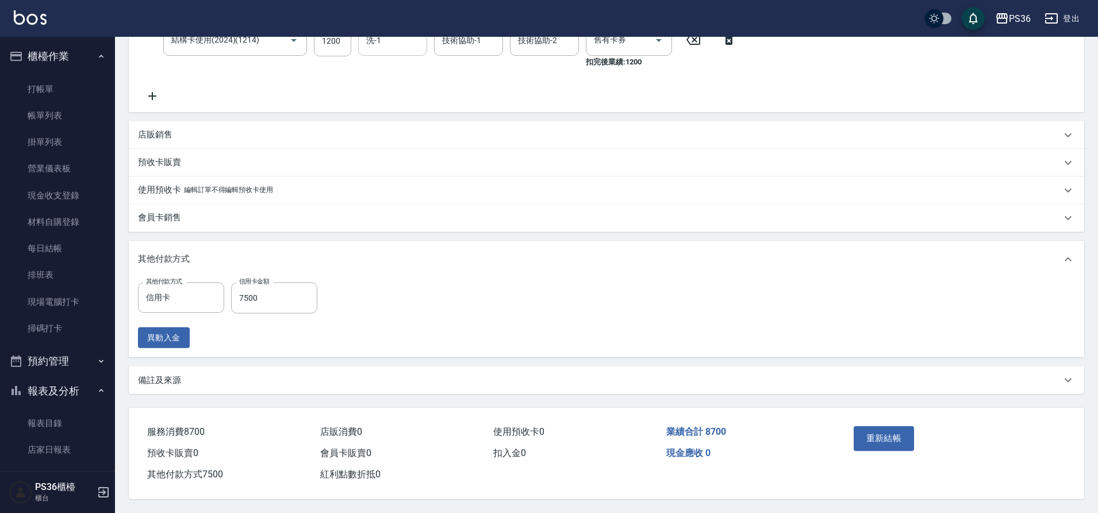
scroll to position [345, 0]
click at [869, 438] on button "重新結帳" at bounding box center [883, 438] width 61 height 24
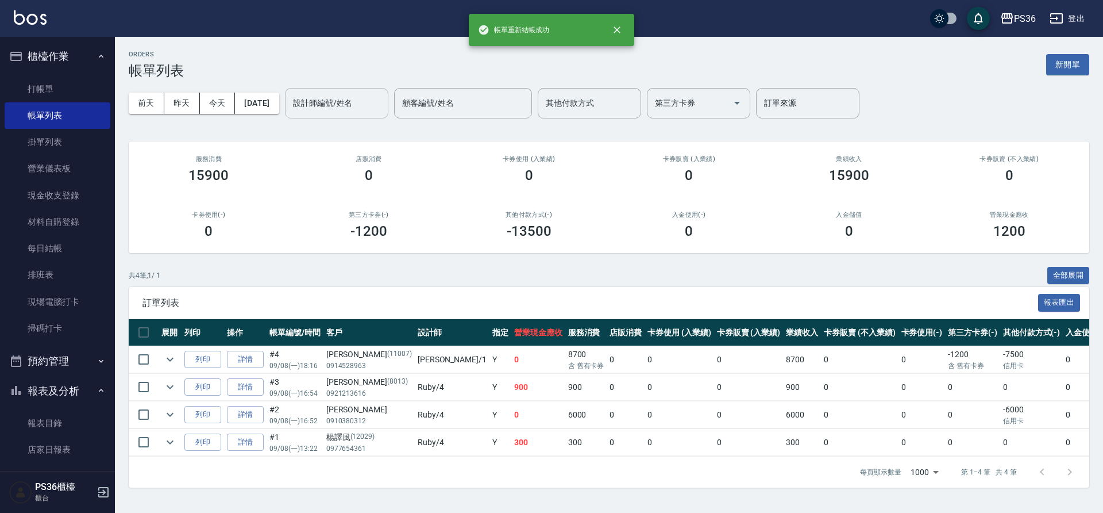
click at [346, 115] on div "設計師編號/姓名" at bounding box center [336, 103] width 103 height 30
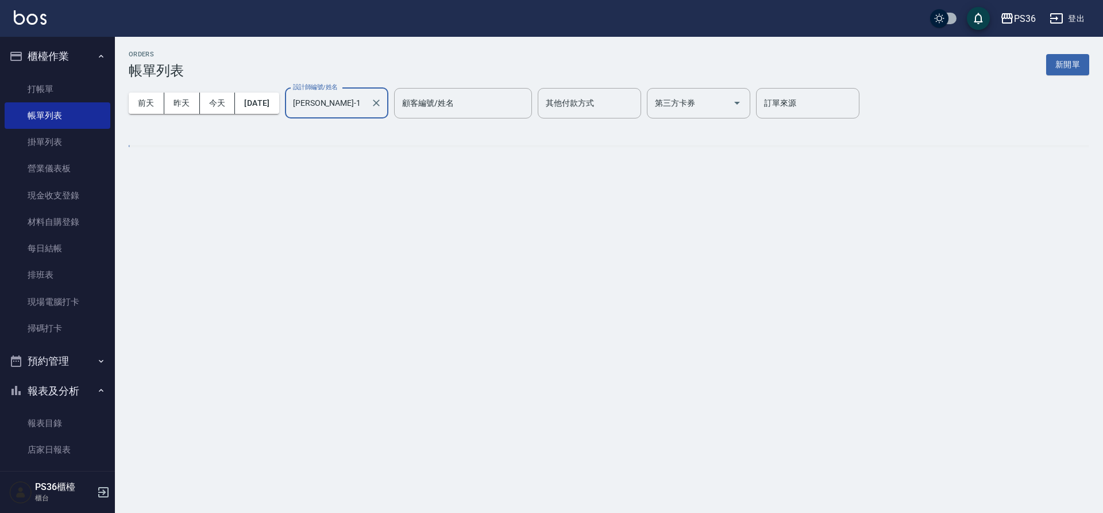
type input "[PERSON_NAME]-1"
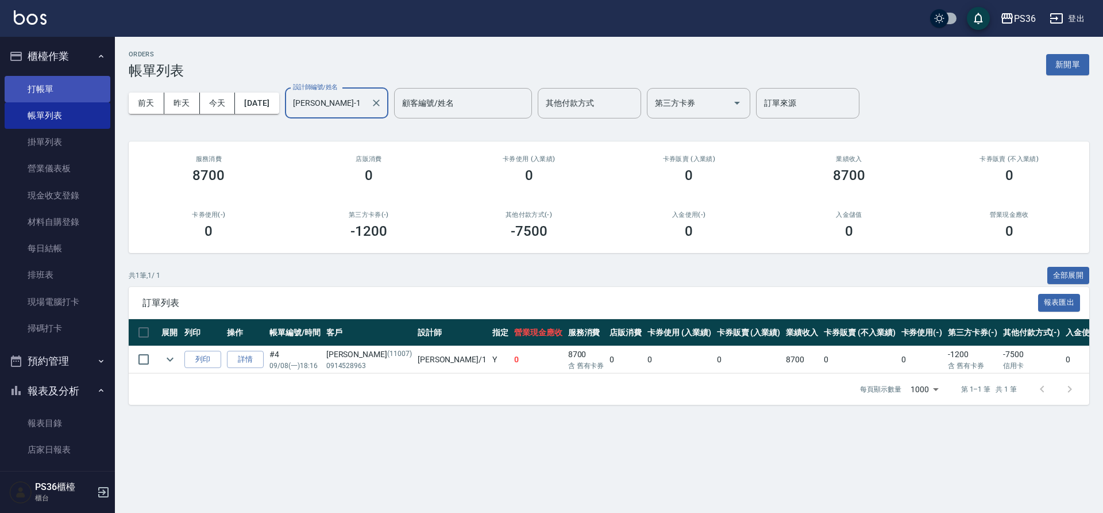
click at [38, 88] on link "打帳單" at bounding box center [58, 89] width 106 height 26
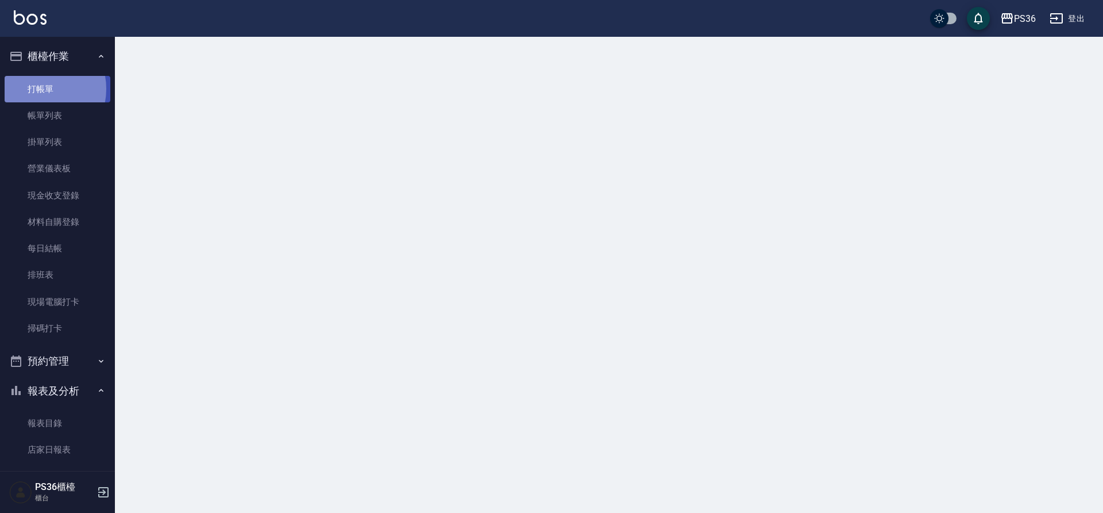
click at [38, 88] on link "打帳單" at bounding box center [58, 89] width 106 height 26
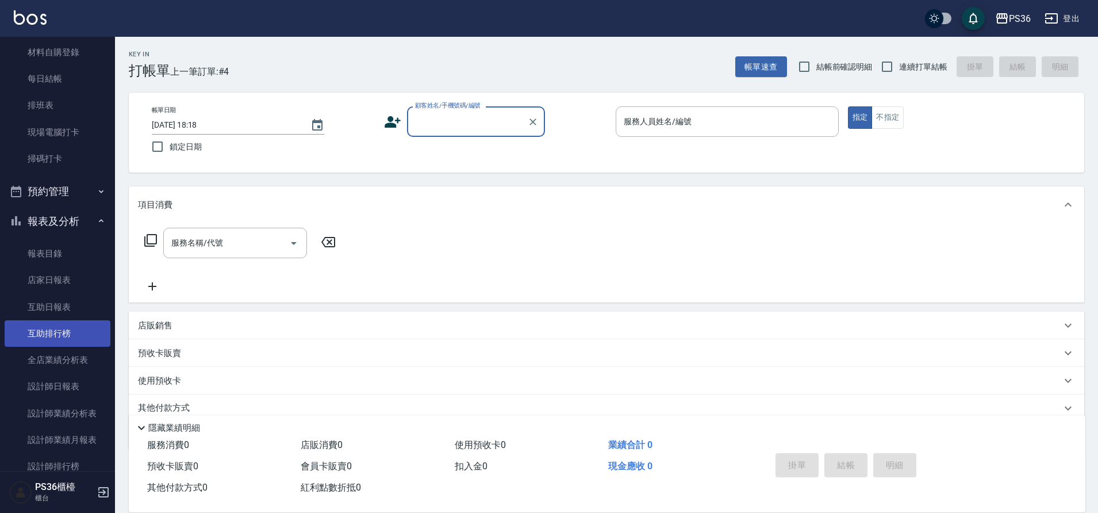
scroll to position [172, 0]
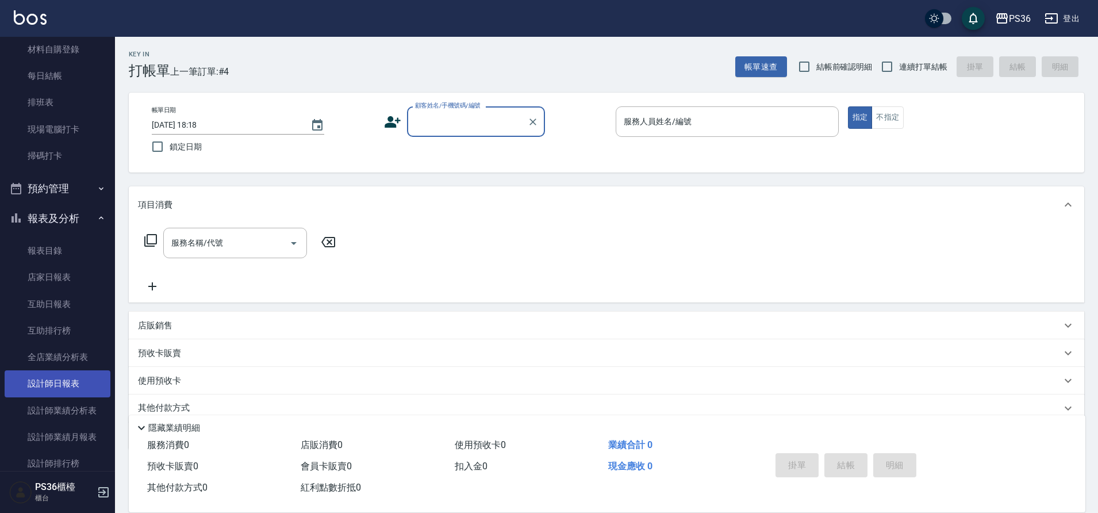
click at [70, 374] on link "設計師日報表" at bounding box center [58, 383] width 106 height 26
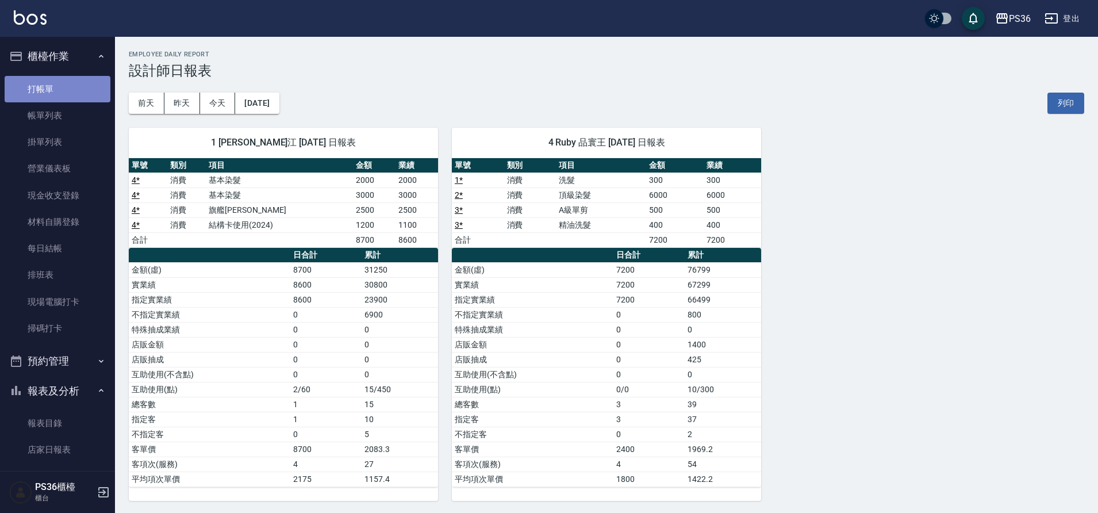
click at [75, 90] on link "打帳單" at bounding box center [58, 89] width 106 height 26
